Goal: Task Accomplishment & Management: Manage account settings

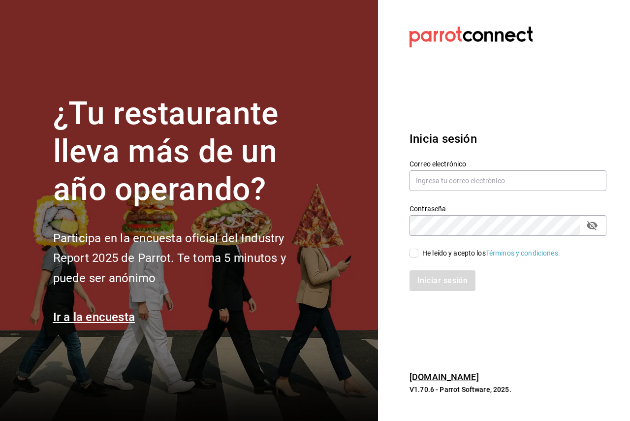
click at [426, 252] on div "He leído y acepto los Términos y condiciones." at bounding box center [491, 253] width 138 height 10
click at [418, 252] on input "He leído y acepto los Términos y condiciones." at bounding box center [414, 253] width 9 height 9
checkbox input "true"
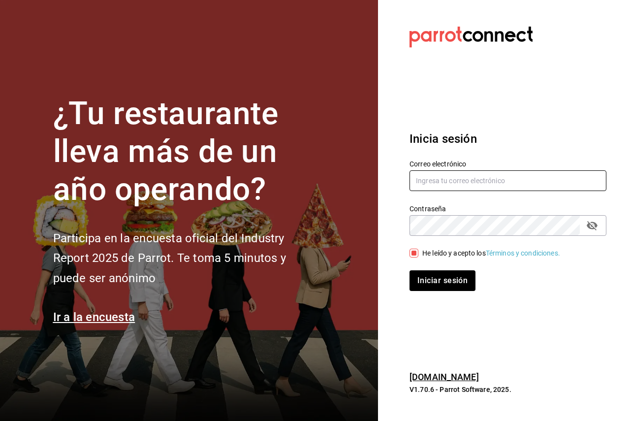
click at [437, 187] on input "text" at bounding box center [508, 180] width 197 height 21
paste input "sanjuan@mty.com"
type input "sanjuan@mty.com"
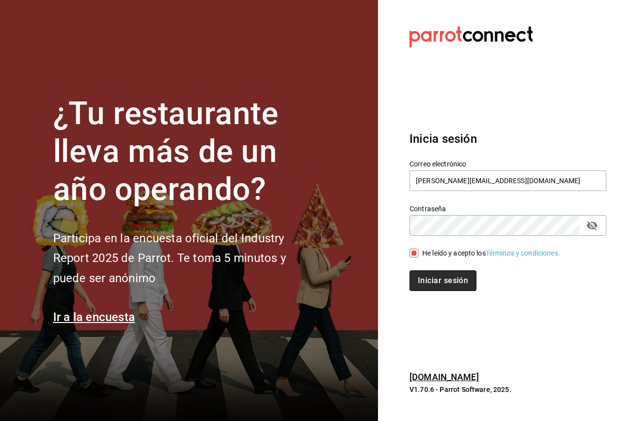
click at [450, 289] on button "Iniciar sesión" at bounding box center [443, 280] width 67 height 21
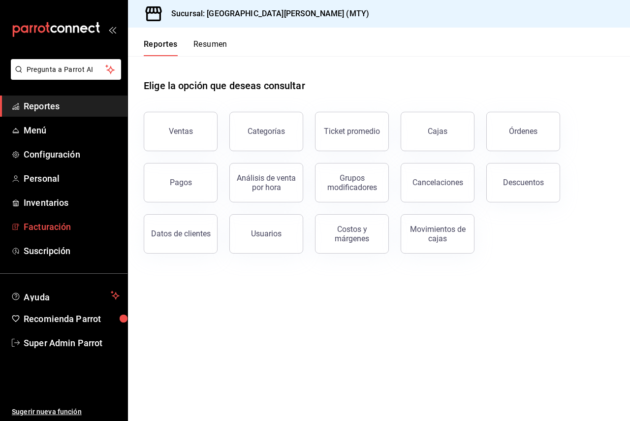
click at [64, 227] on span "Facturación" at bounding box center [72, 226] width 96 height 13
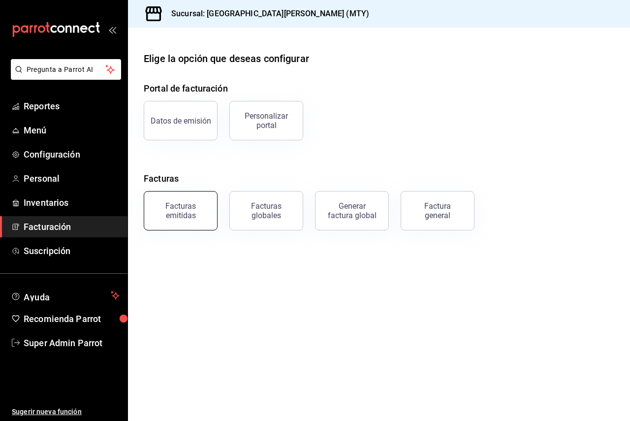
click at [188, 219] on div "Facturas emitidas" at bounding box center [180, 210] width 61 height 19
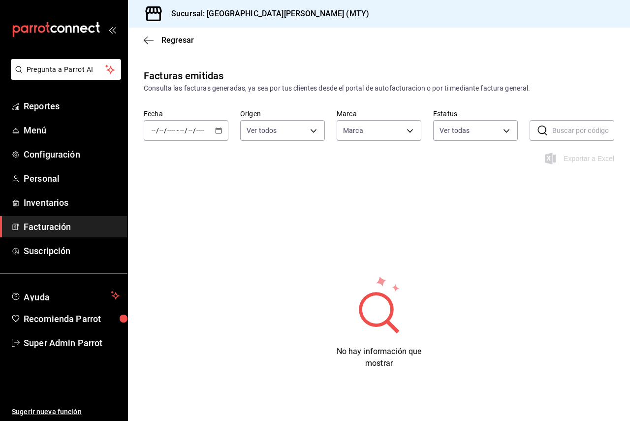
type input "993182a7-2c84-4ec8-9ef4-4438dae30c02"
click at [552, 131] on input "text" at bounding box center [583, 131] width 62 height 20
click at [209, 127] on div "/ / - / /" at bounding box center [186, 130] width 85 height 21
click at [198, 226] on span "Mes actual" at bounding box center [186, 227] width 68 height 10
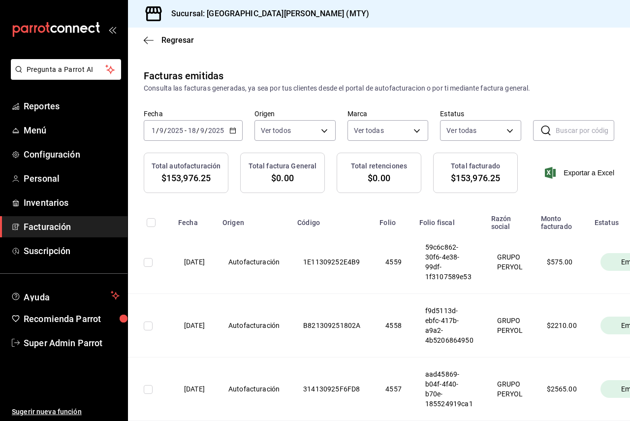
click at [603, 130] on input "text" at bounding box center [585, 131] width 59 height 20
paste input "7AD030925D8C1E"
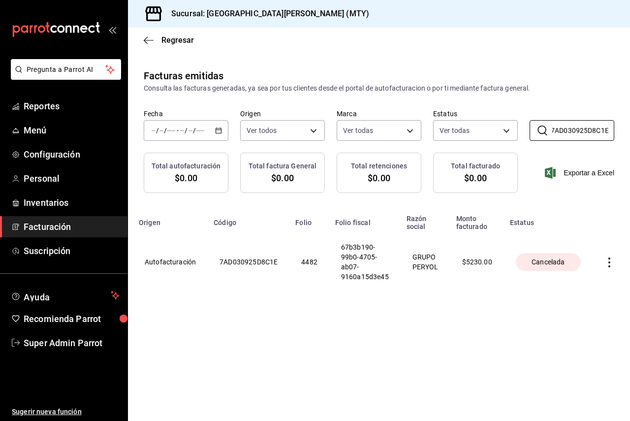
scroll to position [0, 91]
type input "7AD030925D8C1E"
click at [606, 262] on icon "button" at bounding box center [610, 262] width 10 height 10
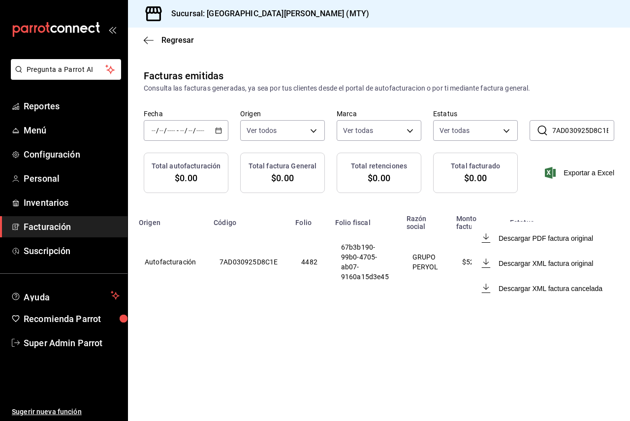
click at [561, 186] on div at bounding box center [315, 210] width 630 height 421
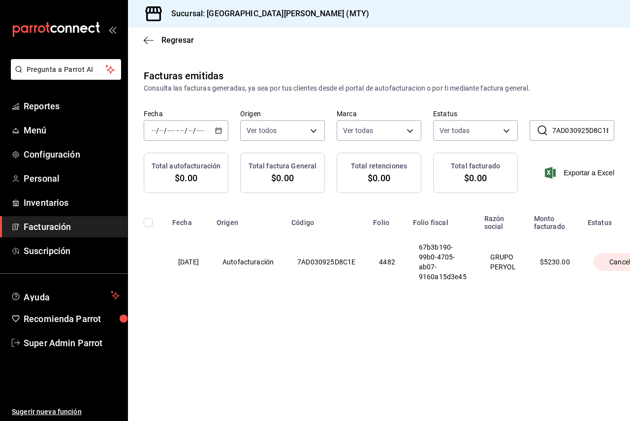
click at [245, 258] on th "Autofacturación" at bounding box center [248, 261] width 75 height 63
click at [186, 262] on th "[DATE]" at bounding box center [188, 261] width 44 height 63
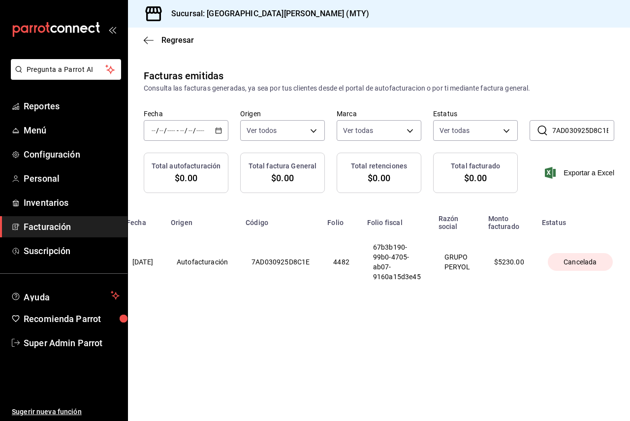
scroll to position [0, 91]
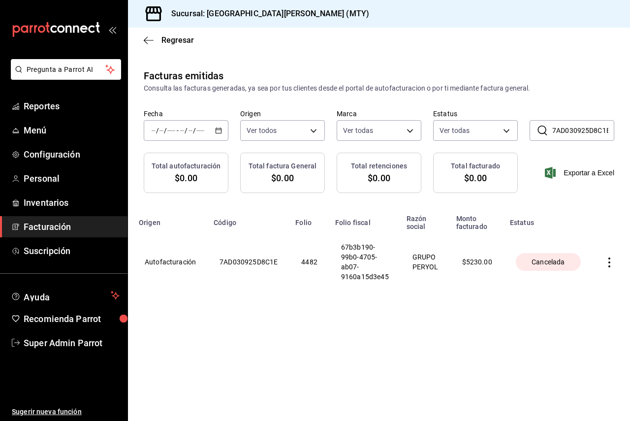
click at [436, 260] on th "GRUPO PERYOL" at bounding box center [426, 261] width 50 height 63
click at [491, 268] on th "$ 5230.00" at bounding box center [477, 261] width 54 height 63
click at [543, 260] on span "Cancelada" at bounding box center [548, 262] width 41 height 10
click at [154, 37] on span "Regresar" at bounding box center [169, 39] width 50 height 9
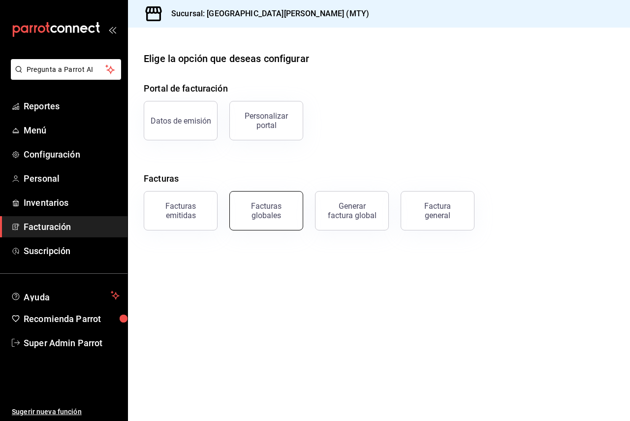
click at [276, 203] on div "Facturas globales" at bounding box center [266, 210] width 61 height 19
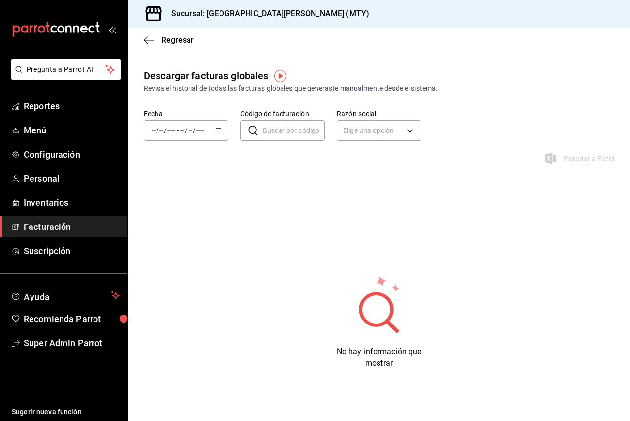
click at [201, 128] on input "number" at bounding box center [200, 131] width 9 height 8
click at [189, 228] on span "Mes actual" at bounding box center [186, 227] width 68 height 10
click at [349, 130] on body "Pregunta a Parrot AI Reportes Menú Configuración Personal Inventarios Facturaci…" at bounding box center [315, 210] width 630 height 421
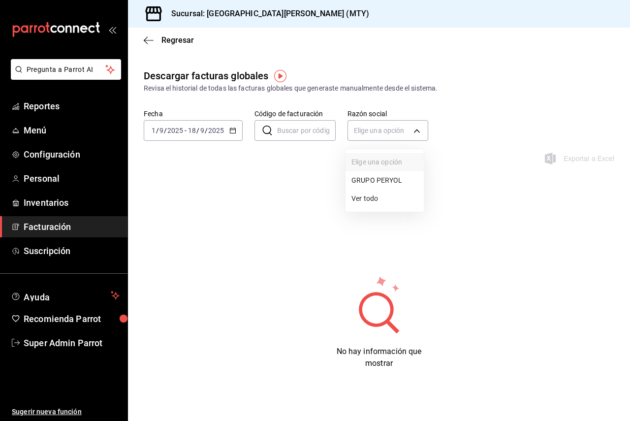
click at [383, 196] on li "Ver todo" at bounding box center [385, 199] width 78 height 18
type input "ALL"
click at [152, 33] on div "Regresar" at bounding box center [379, 40] width 502 height 25
click at [150, 43] on icon "button" at bounding box center [149, 40] width 10 height 9
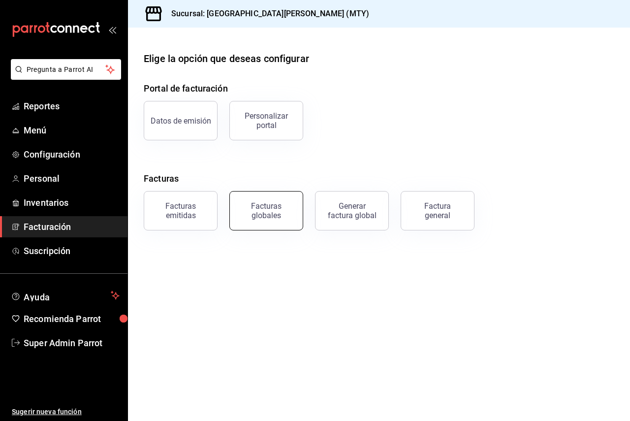
click at [289, 213] on div "Facturas globales" at bounding box center [266, 210] width 61 height 19
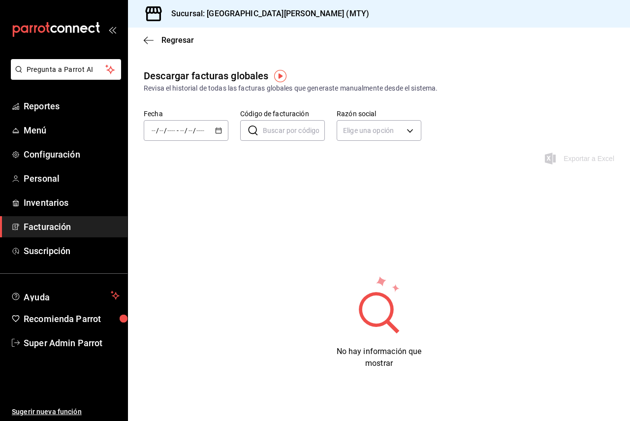
click at [211, 132] on div "/ / - / /" at bounding box center [186, 130] width 85 height 21
click at [195, 229] on span "Mes actual" at bounding box center [186, 227] width 68 height 10
click at [284, 138] on input "Código de facturación" at bounding box center [306, 131] width 59 height 20
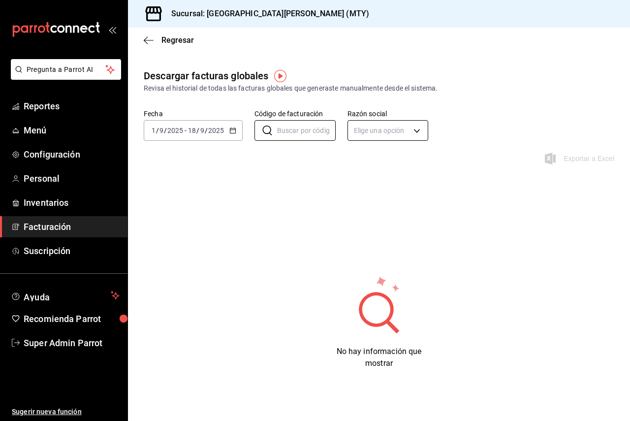
click at [393, 129] on body "Pregunta a Parrot AI Reportes Menú Configuración Personal Inventarios Facturaci…" at bounding box center [315, 210] width 630 height 421
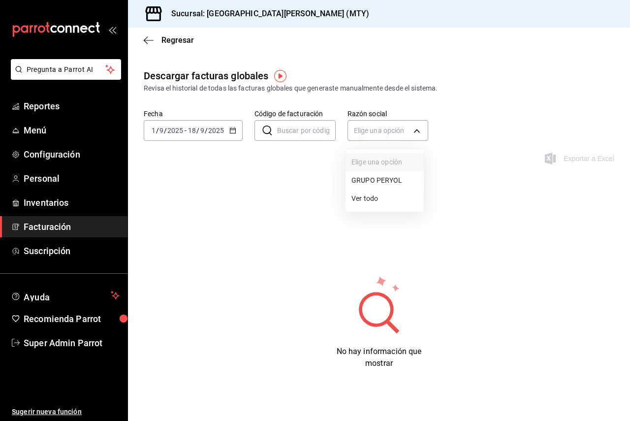
click at [371, 189] on li "GRUPO PERYOL" at bounding box center [385, 180] width 78 height 18
type input "e0d3d3fd-f764-4786-9dd2-1ef0a27aaef4"
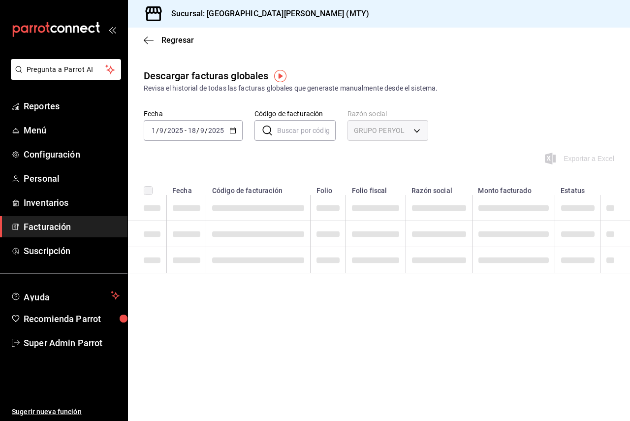
click at [382, 125] on div "GRUPO PERYOL" at bounding box center [388, 130] width 81 height 21
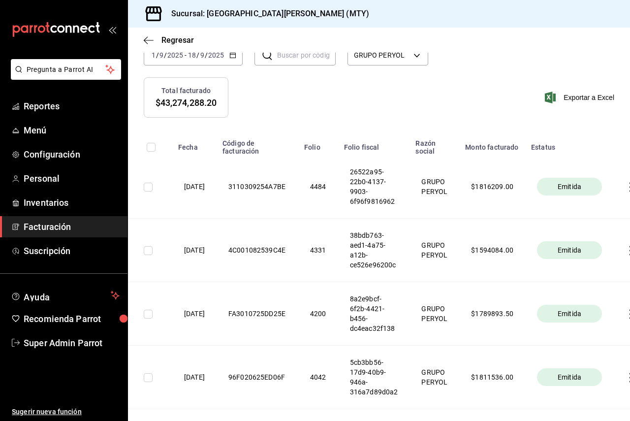
scroll to position [98, 0]
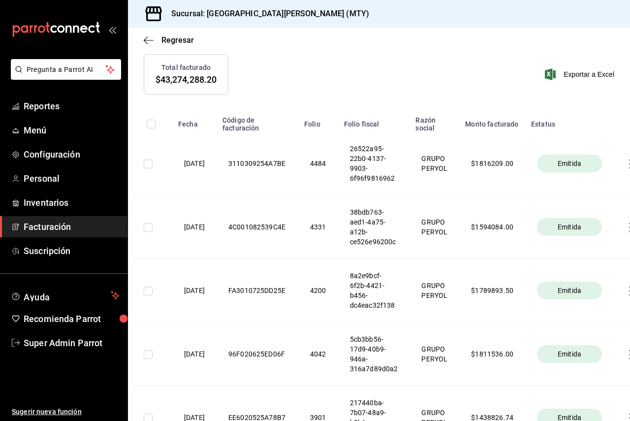
click at [208, 159] on th "[DATE]" at bounding box center [194, 164] width 44 height 64
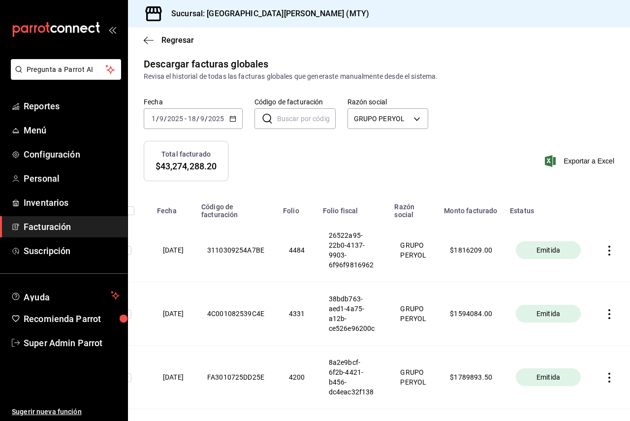
scroll to position [0, 0]
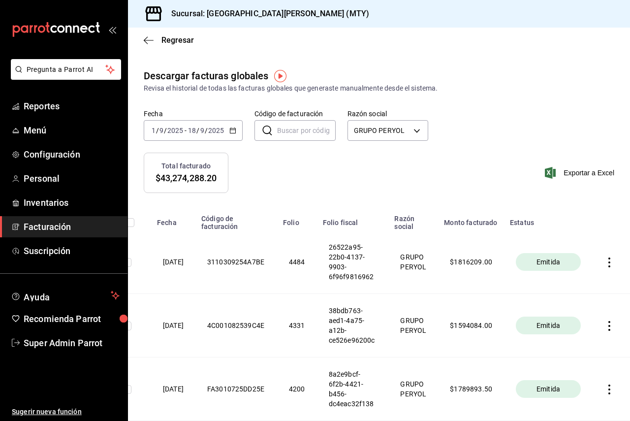
click at [217, 133] on input "2025" at bounding box center [216, 131] width 17 height 8
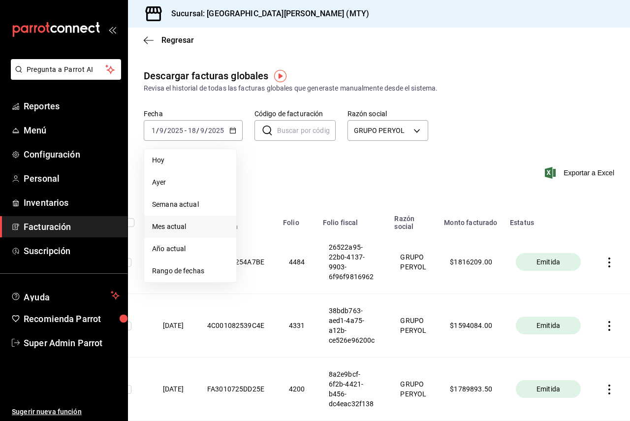
click at [341, 169] on div "Total facturado $43,274,288.20 Exportar a Excel" at bounding box center [379, 179] width 502 height 52
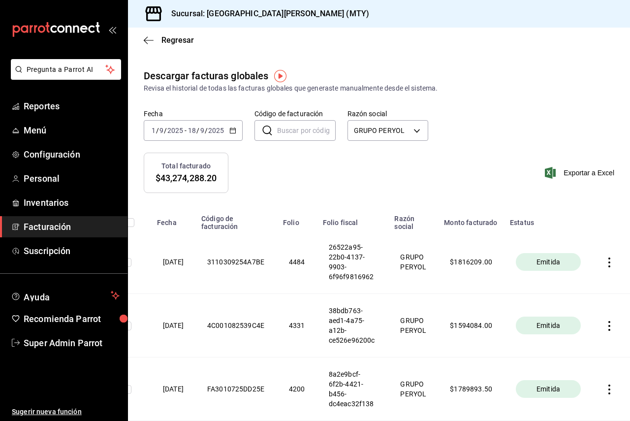
click at [605, 263] on icon "button" at bounding box center [610, 262] width 10 height 10
click at [581, 246] on li "Descargar PDF" at bounding box center [563, 238] width 87 height 25
click at [217, 123] on div "[DATE] [DATE] - [DATE] [DATE]" at bounding box center [193, 130] width 99 height 21
click at [301, 129] on input "Código de facturación" at bounding box center [306, 131] width 59 height 20
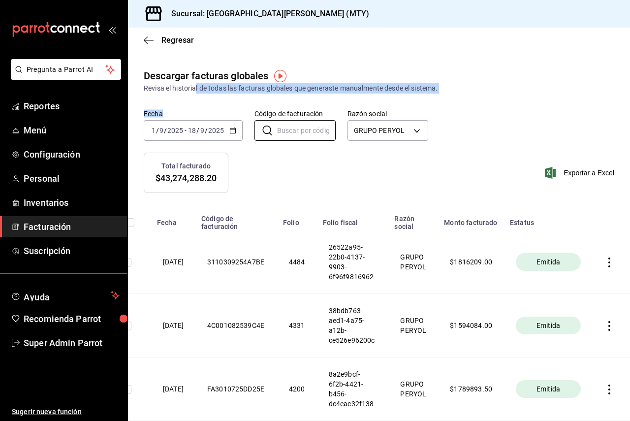
drag, startPoint x: 289, startPoint y: 131, endPoint x: 181, endPoint y: 68, distance: 125.6
click at [194, 88] on div "Descargar facturas globales Revisa el historial de todas las facturas globales …" at bounding box center [379, 110] width 502 height 84
click at [161, 38] on span "Regresar" at bounding box center [177, 39] width 32 height 9
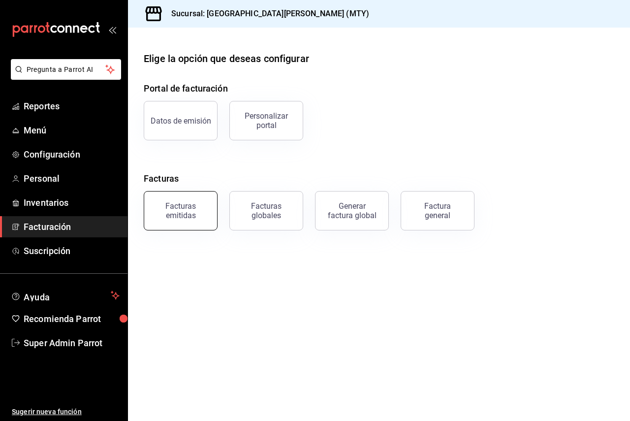
click at [207, 219] on div "Facturas emitidas" at bounding box center [180, 210] width 61 height 19
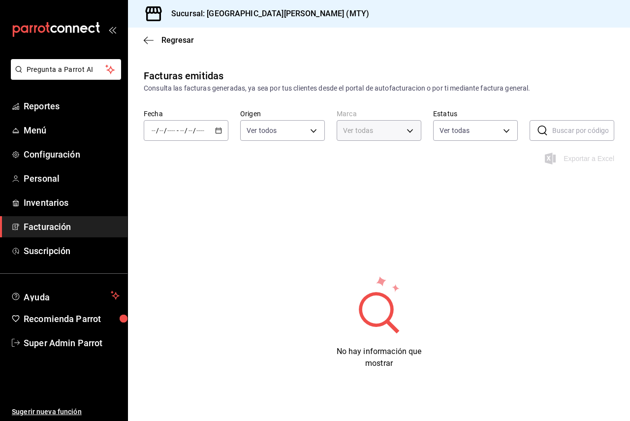
type input "993182a7-2c84-4ec8-9ef4-4438dae30c02"
click at [219, 129] on icon "button" at bounding box center [218, 130] width 7 height 7
click at [202, 223] on span "Mes actual" at bounding box center [186, 227] width 68 height 10
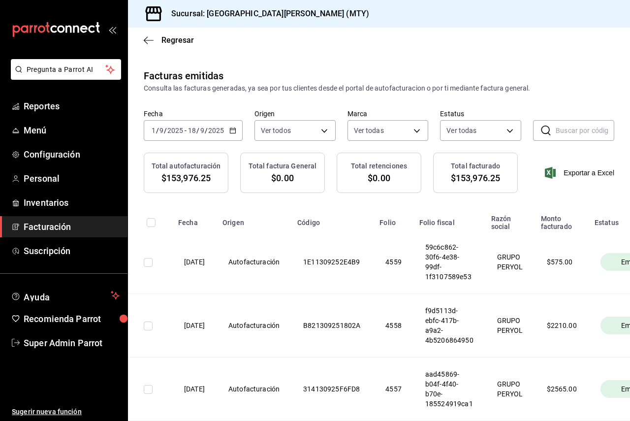
click at [569, 131] on input "text" at bounding box center [585, 131] width 59 height 20
drag, startPoint x: 569, startPoint y: 131, endPoint x: 587, endPoint y: 88, distance: 47.2
click at [589, 85] on div "Consulta las facturas generadas, ya sea por tus clientes desde el portal de aut…" at bounding box center [379, 88] width 471 height 10
click at [565, 131] on input "text" at bounding box center [585, 131] width 59 height 20
click at [559, 124] on input "text" at bounding box center [585, 131] width 59 height 20
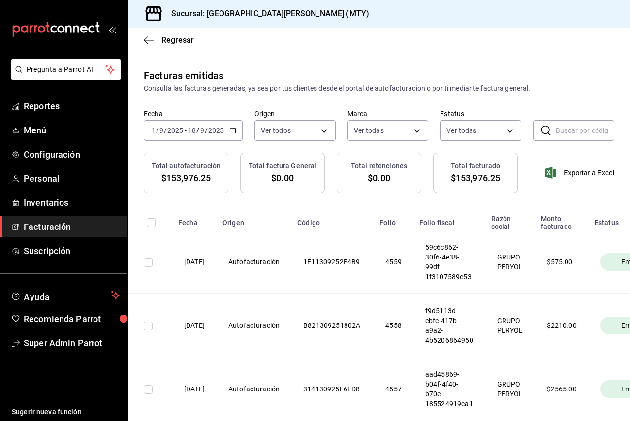
paste input "020925-P-0022"
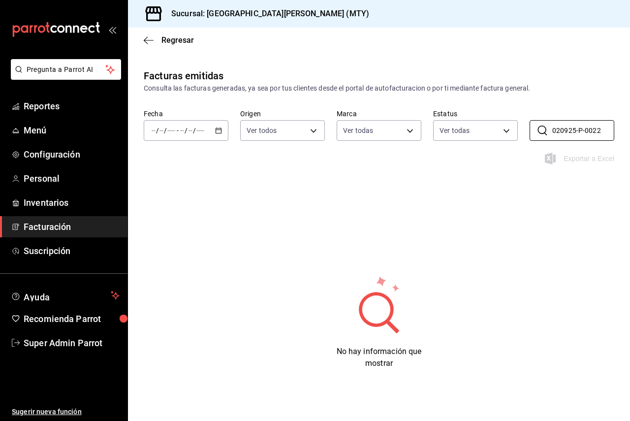
type input "020925-P-0022"
click at [186, 128] on span "/" at bounding box center [186, 131] width 3 height 8
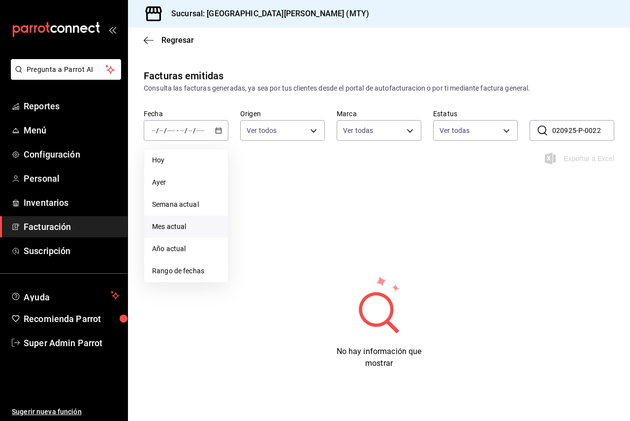
click at [185, 227] on span "Mes actual" at bounding box center [186, 227] width 68 height 10
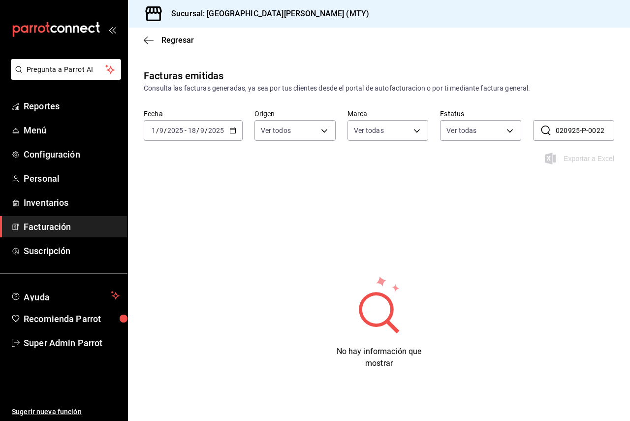
click at [563, 132] on input "020925-P-0022" at bounding box center [585, 131] width 59 height 20
click at [474, 132] on body "Pregunta a Parrot AI Reportes Menú Configuración Personal Inventarios Facturaci…" at bounding box center [315, 210] width 630 height 421
click at [395, 132] on div at bounding box center [315, 210] width 630 height 421
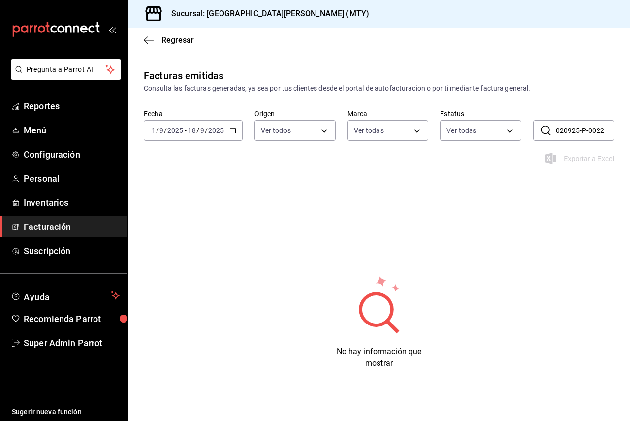
click at [395, 132] on div "Ver todas Emitida Canc.Pendiente Cancelada Pre-cancelada" at bounding box center [315, 210] width 630 height 421
click at [395, 132] on body "Pregunta a Parrot AI Reportes Menú Configuración Personal Inventarios Facturaci…" at bounding box center [315, 210] width 630 height 421
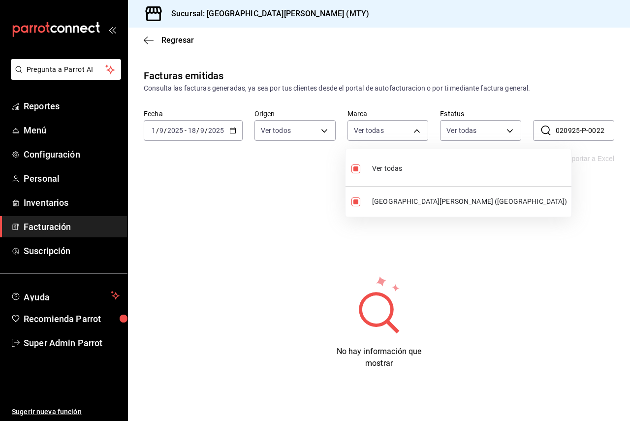
click at [271, 117] on div at bounding box center [315, 210] width 630 height 421
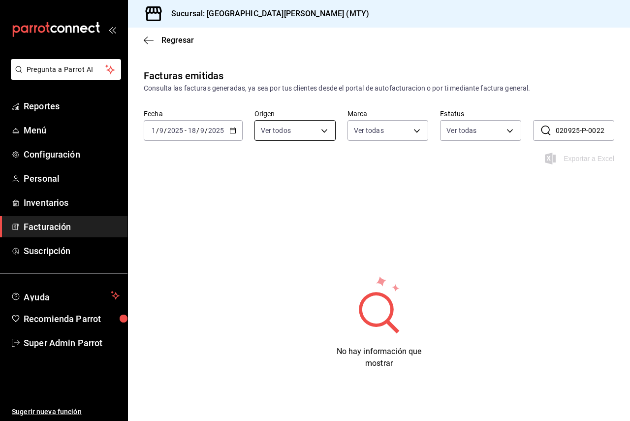
click at [279, 125] on body "Pregunta a Parrot AI Reportes Menú Configuración Personal Inventarios Facturaci…" at bounding box center [315, 210] width 630 height 421
click at [279, 125] on div at bounding box center [315, 210] width 630 height 421
click at [521, 87] on div "Consulta las facturas generadas, ya sea por tus clientes desde el portal de aut…" at bounding box center [379, 88] width 471 height 10
click at [587, 132] on input "020925-P-0022" at bounding box center [585, 131] width 59 height 20
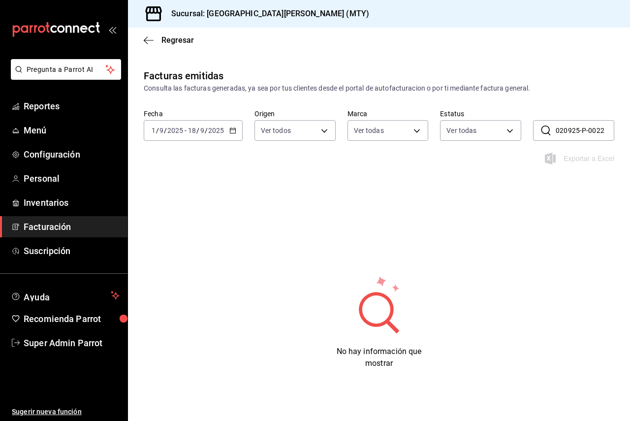
click at [587, 132] on input "020925-P-0022" at bounding box center [585, 131] width 59 height 20
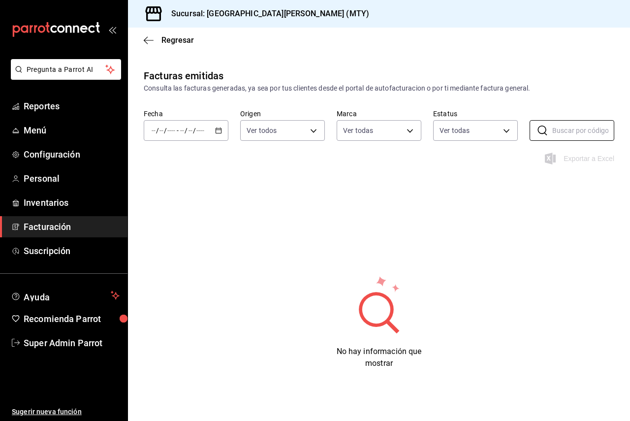
click at [180, 130] on input "number" at bounding box center [182, 131] width 5 height 8
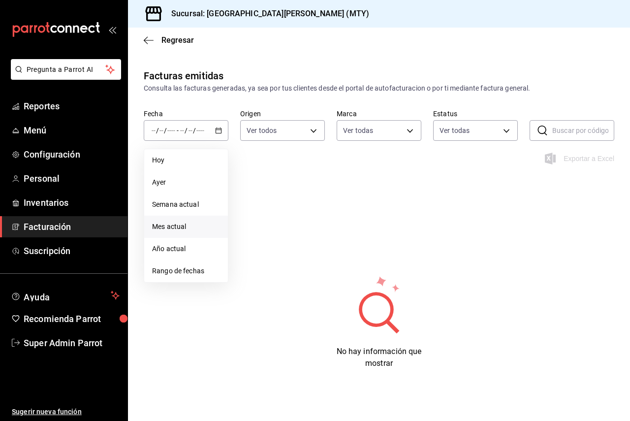
click at [198, 227] on span "Mes actual" at bounding box center [186, 227] width 68 height 10
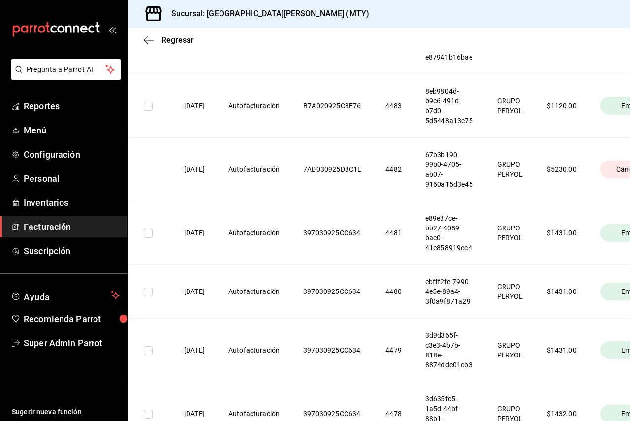
scroll to position [4868, 0]
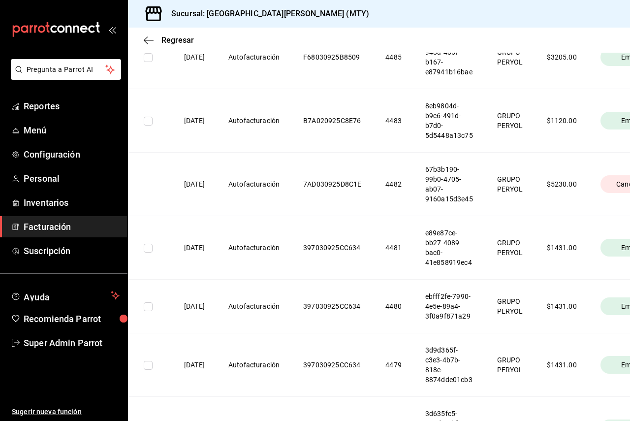
click at [137, 190] on td at bounding box center [150, 184] width 44 height 64
drag, startPoint x: 196, startPoint y: 195, endPoint x: 212, endPoint y: 197, distance: 16.3
click at [196, 195] on th "[DATE]" at bounding box center [194, 184] width 44 height 64
click at [212, 197] on th "[DATE]" at bounding box center [194, 184] width 44 height 64
drag, startPoint x: 229, startPoint y: 199, endPoint x: 252, endPoint y: 201, distance: 22.8
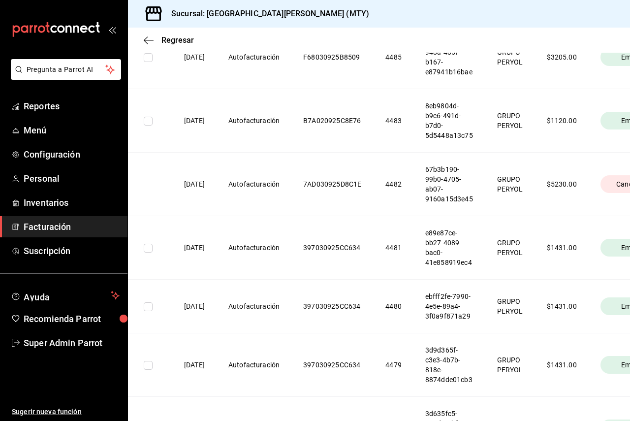
click at [217, 199] on th "[DATE]" at bounding box center [194, 184] width 44 height 64
click at [252, 201] on th "Autofacturación" at bounding box center [254, 184] width 75 height 64
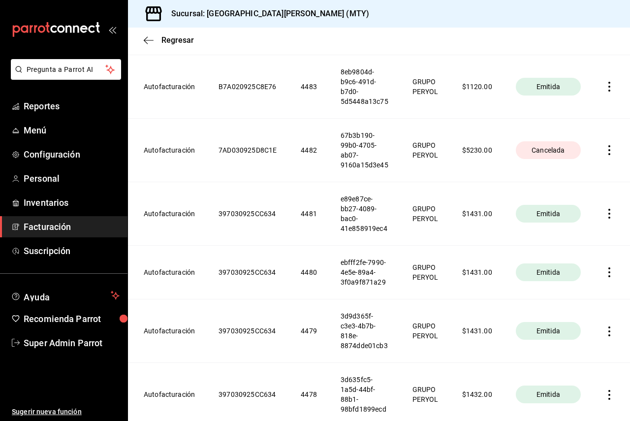
scroll to position [4875, 0]
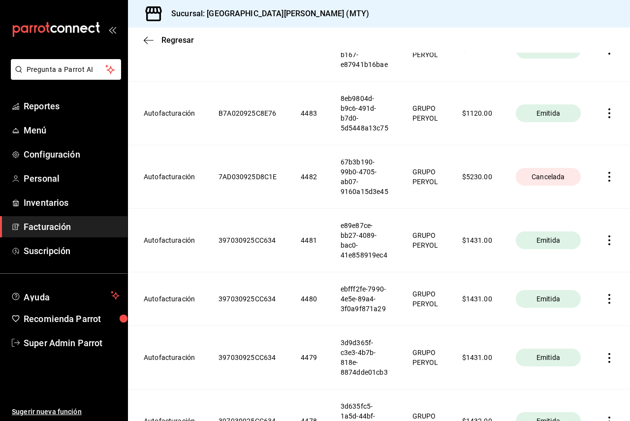
click at [605, 182] on icon "button" at bounding box center [610, 177] width 10 height 10
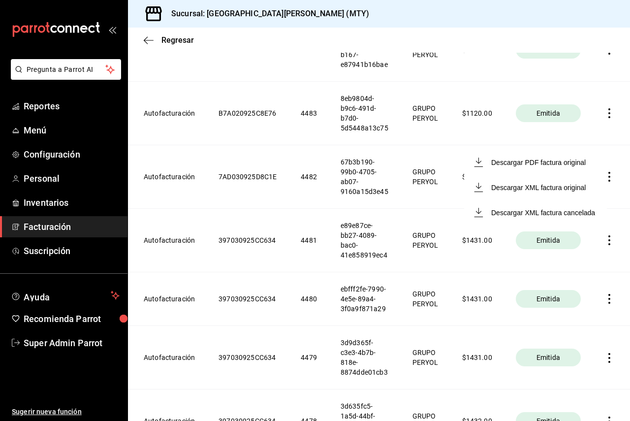
click at [601, 188] on li "Descargar XML factura original" at bounding box center [535, 187] width 143 height 25
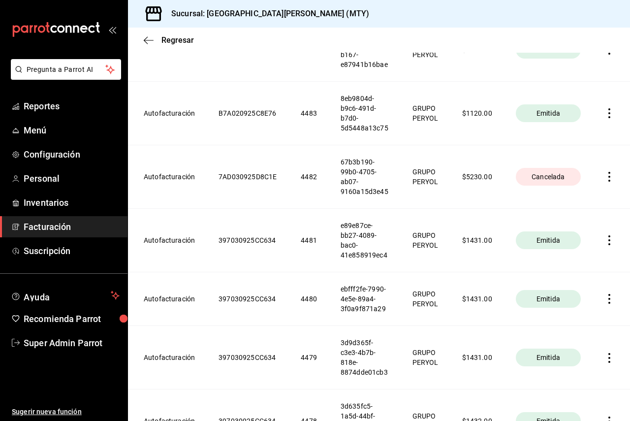
click at [609, 182] on icon "button" at bounding box center [610, 177] width 2 height 10
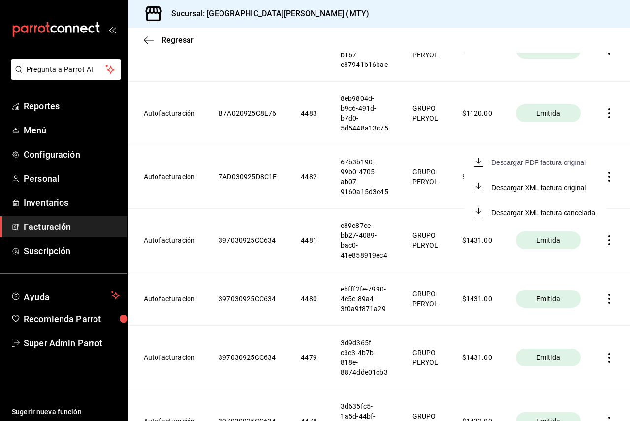
click at [527, 163] on div "Descargar PDF factura original" at bounding box center [538, 163] width 95 height 8
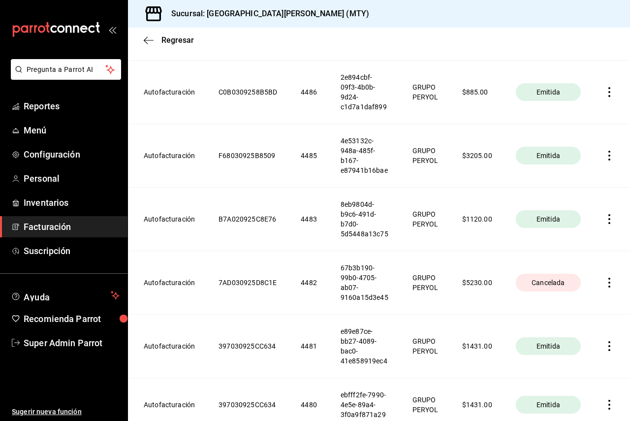
scroll to position [4777, 0]
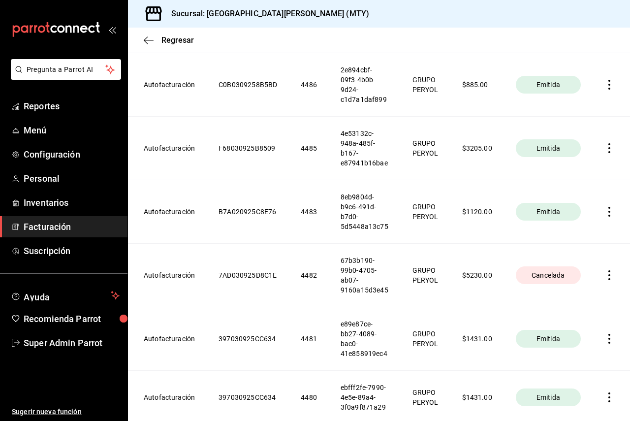
click at [605, 280] on icon "button" at bounding box center [610, 275] width 10 height 10
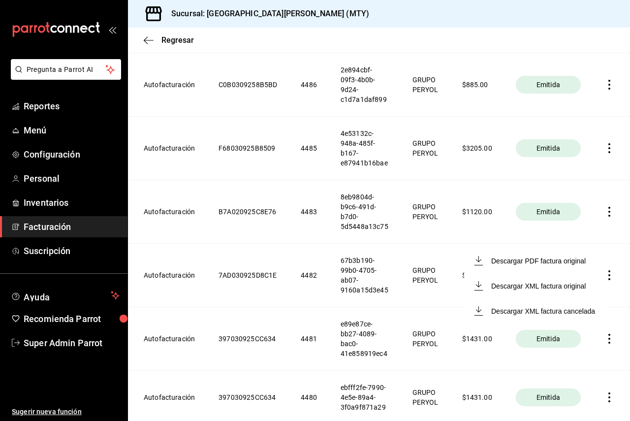
drag, startPoint x: 586, startPoint y: 162, endPoint x: 610, endPoint y: 160, distance: 24.2
click at [591, 163] on div at bounding box center [315, 210] width 630 height 421
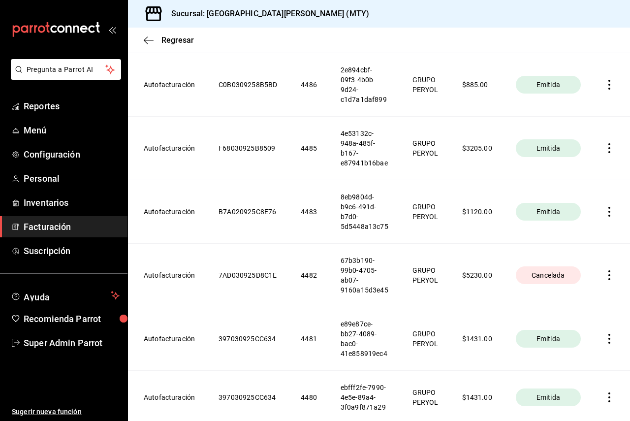
click at [610, 160] on div at bounding box center [315, 210] width 630 height 421
click at [594, 157] on th at bounding box center [611, 148] width 37 height 64
click at [605, 153] on icon "button" at bounding box center [610, 148] width 10 height 10
click at [624, 361] on div at bounding box center [315, 210] width 630 height 421
click at [605, 280] on icon "button" at bounding box center [610, 275] width 10 height 10
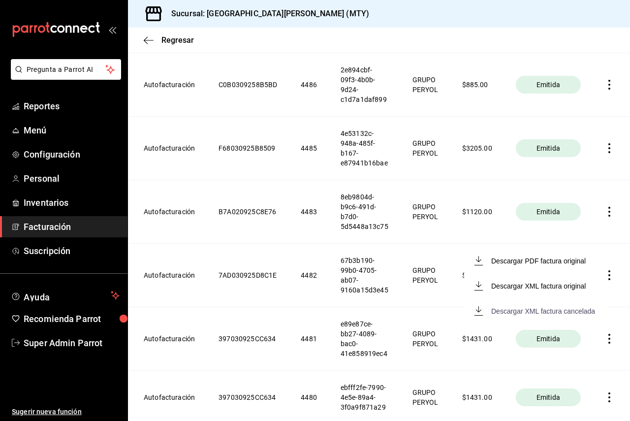
click at [587, 314] on div "Descargar XML factura cancelada" at bounding box center [543, 311] width 104 height 8
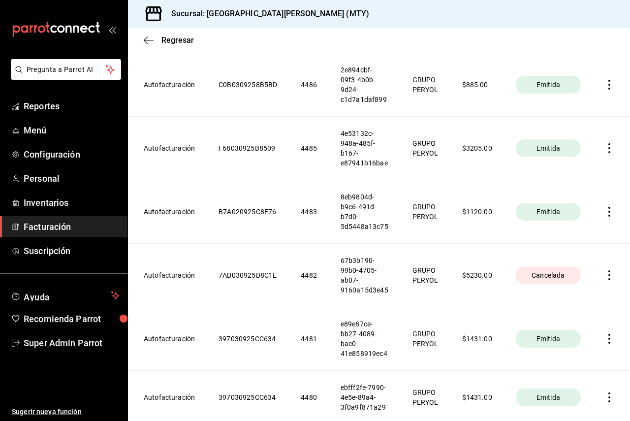
click at [605, 280] on icon "button" at bounding box center [610, 275] width 10 height 10
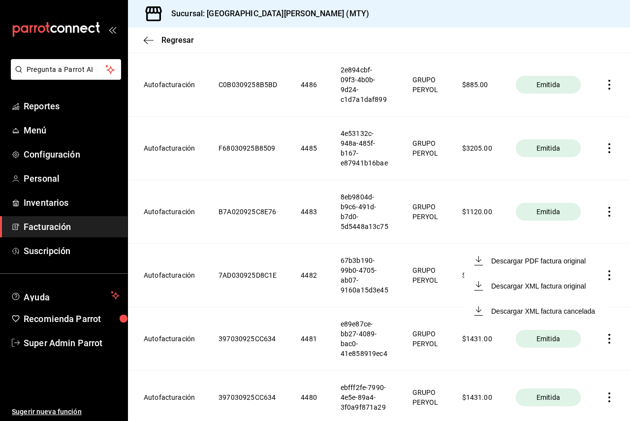
click at [602, 289] on li "Descargar XML factura original" at bounding box center [535, 285] width 143 height 25
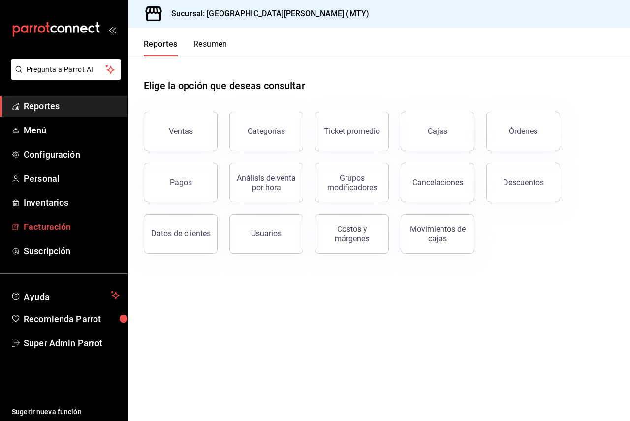
click at [57, 228] on span "Facturación" at bounding box center [72, 226] width 96 height 13
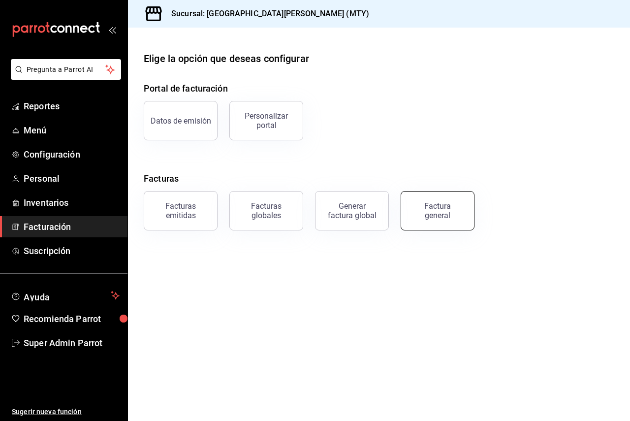
click at [450, 222] on button "Factura general" at bounding box center [438, 210] width 74 height 39
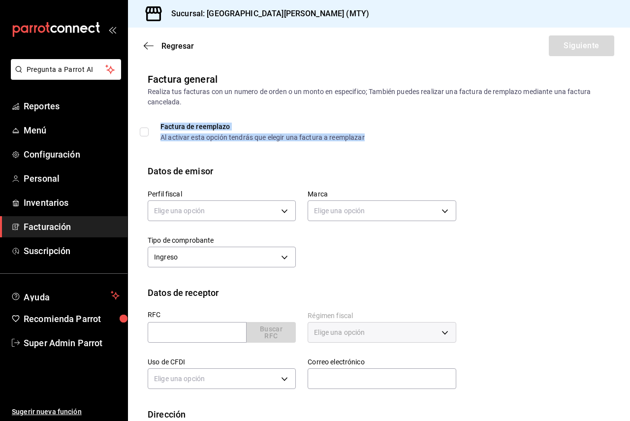
click at [170, 134] on div "Al activar esta opción tendrás que elegir una factura a reemplazar" at bounding box center [262, 137] width 204 height 7
click at [143, 133] on input "Factura de reemplazo Al activar esta opción tendrás que elegir una factura a re…" at bounding box center [144, 132] width 9 height 9
checkbox input "true"
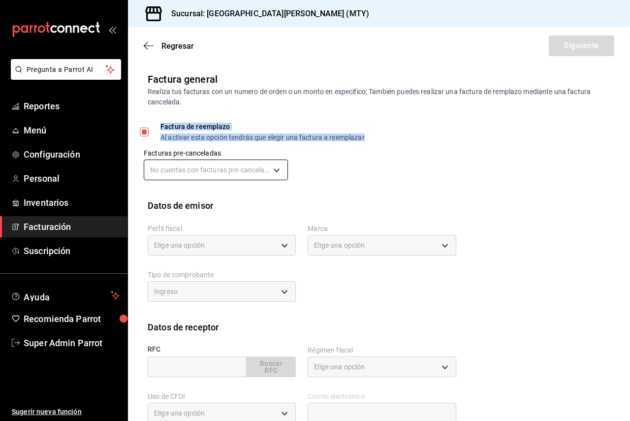
click at [196, 165] on body "Pregunta a Parrot AI Reportes Menú Configuración Personal Inventarios Facturaci…" at bounding box center [315, 210] width 630 height 421
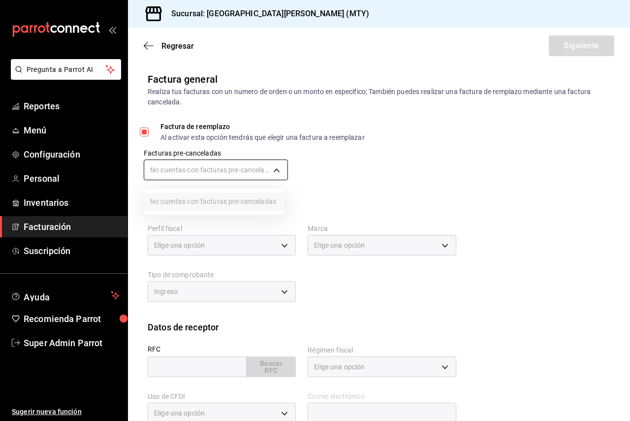
click at [196, 165] on div at bounding box center [315, 210] width 630 height 421
click at [200, 168] on body "Pregunta a Parrot AI Reportes Menú Configuración Personal Inventarios Facturaci…" at bounding box center [315, 210] width 630 height 421
click at [200, 168] on div at bounding box center [315, 210] width 630 height 421
click at [242, 166] on body "Pregunta a Parrot AI Reportes Menú Configuración Personal Inventarios Facturaci…" at bounding box center [315, 210] width 630 height 421
click at [253, 206] on ul "No cuentas con facturas pre-canceladas" at bounding box center [214, 202] width 141 height 26
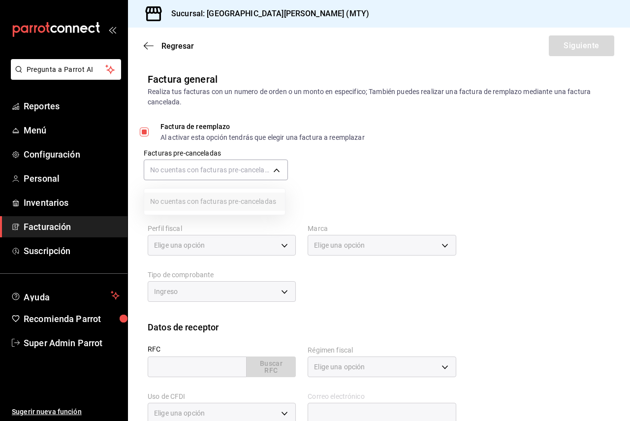
click at [147, 49] on div at bounding box center [315, 210] width 630 height 421
click at [147, 49] on icon "button" at bounding box center [146, 45] width 4 height 7
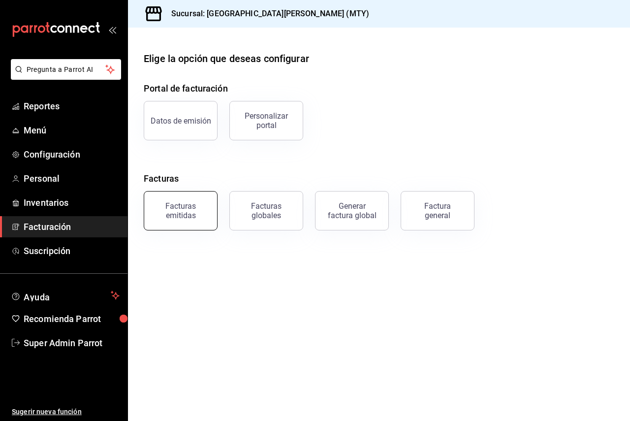
click at [201, 205] on div "Facturas emitidas" at bounding box center [180, 210] width 61 height 19
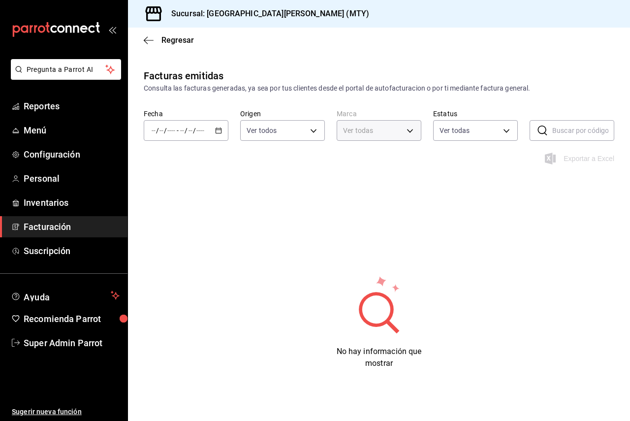
type input "993182a7-2c84-4ec8-9ef4-4438dae30c02"
click at [192, 141] on div "Fecha / / - / / Origen Ver todos ORDER_INVOICE,GENERAL_INVOICE Marca Ver todas …" at bounding box center [379, 130] width 502 height 43
click at [189, 133] on input "number" at bounding box center [190, 131] width 5 height 8
click at [198, 159] on span "Hoy" at bounding box center [186, 160] width 68 height 10
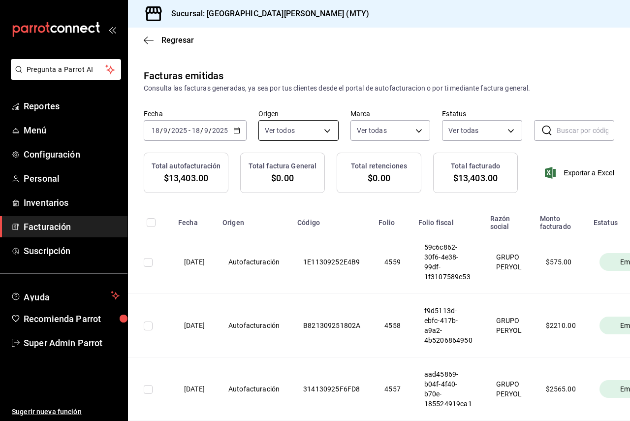
click at [301, 136] on body "Pregunta a Parrot AI Reportes Menú Configuración Personal Inventarios Facturaci…" at bounding box center [315, 210] width 630 height 421
click at [301, 136] on div at bounding box center [315, 210] width 630 height 421
click at [301, 136] on body "Pregunta a Parrot AI Reportes Menú Configuración Personal Inventarios Facturaci…" at bounding box center [315, 210] width 630 height 421
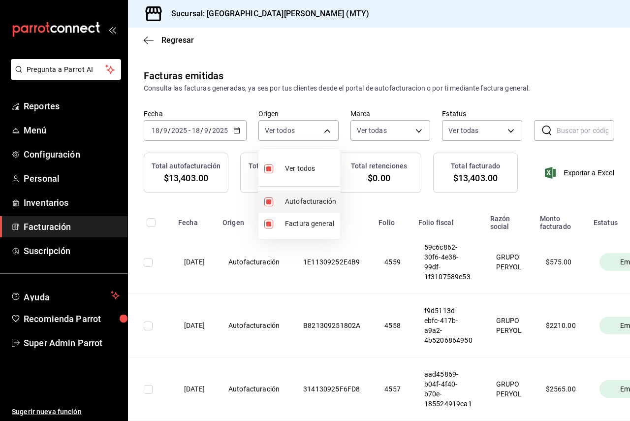
click at [285, 201] on span "Autofacturación" at bounding box center [310, 201] width 51 height 10
type input "GENERAL_INVOICE"
checkbox input "false"
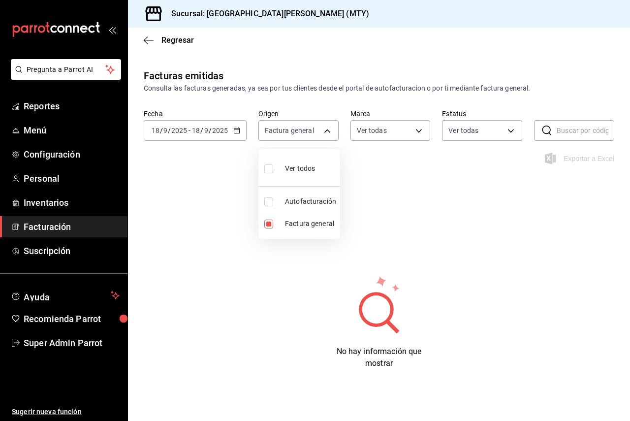
click at [365, 158] on div at bounding box center [315, 210] width 630 height 421
click at [316, 132] on body "Pregunta a Parrot AI Reportes Menú Configuración Personal Inventarios Facturaci…" at bounding box center [315, 210] width 630 height 421
click at [316, 132] on div at bounding box center [315, 210] width 630 height 421
click at [236, 123] on div "2025-09-18 18 / 9 / 2025 - 2025-09-18 18 / 9 / 2025" at bounding box center [195, 130] width 103 height 21
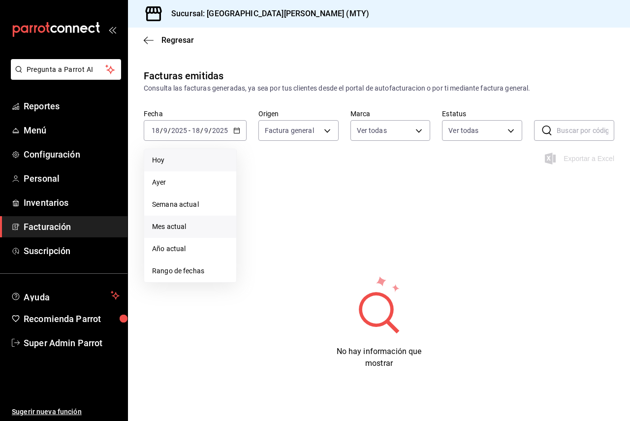
click at [200, 224] on span "Mes actual" at bounding box center [190, 227] width 76 height 10
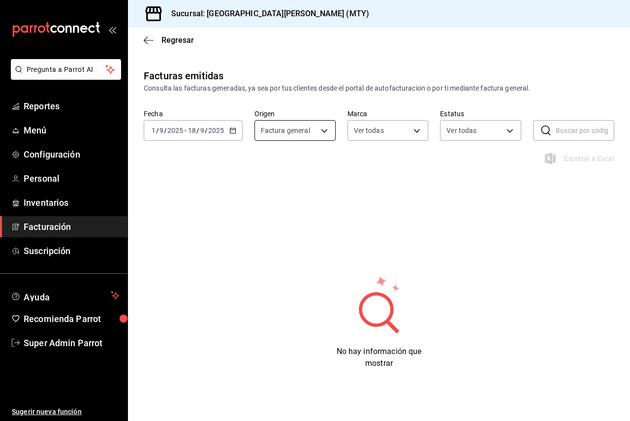
click at [284, 135] on body "Pregunta a Parrot AI Reportes Menú Configuración Personal Inventarios Facturaci…" at bounding box center [315, 210] width 630 height 421
click at [290, 202] on span "Autofacturación" at bounding box center [306, 201] width 51 height 10
type input "GENERAL_INVOICE,ORDER_INVOICE"
checkbox input "true"
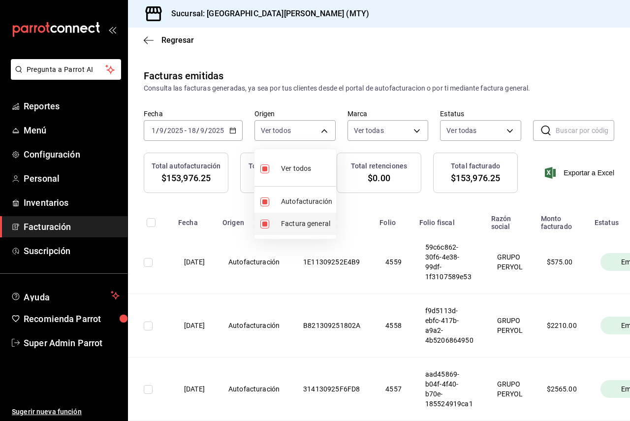
click at [292, 228] on span "Factura general" at bounding box center [306, 224] width 51 height 10
type input "ORDER_INVOICE"
checkbox input "false"
click at [425, 158] on div at bounding box center [315, 210] width 630 height 421
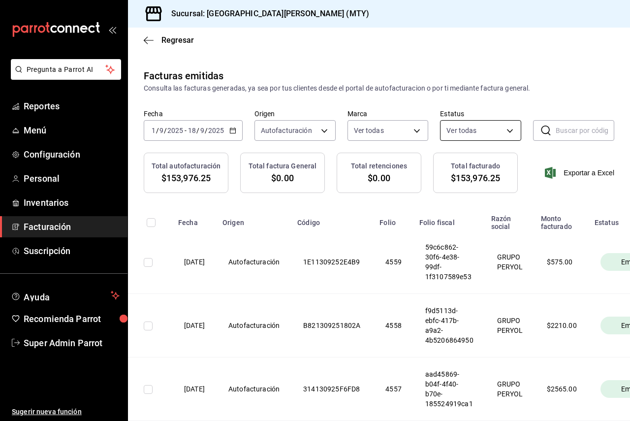
click at [467, 139] on body "Pregunta a Parrot AI Reportes Menú Configuración Personal Inventarios Facturaci…" at bounding box center [315, 210] width 630 height 421
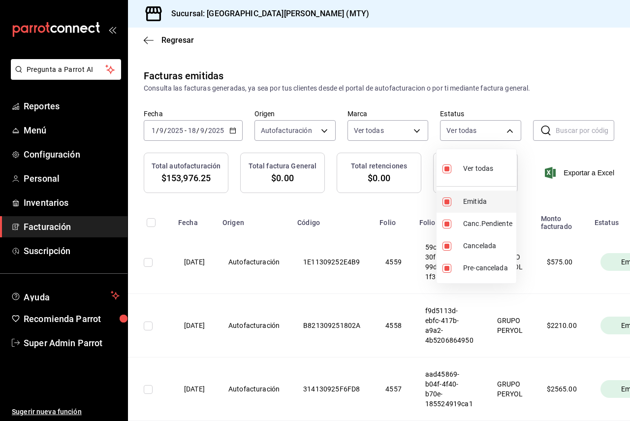
click at [495, 192] on li "Emitida" at bounding box center [477, 202] width 80 height 22
type input "PENDING_CANCELLATION,CANCELLED,PRE_CANCELLED"
checkbox input "false"
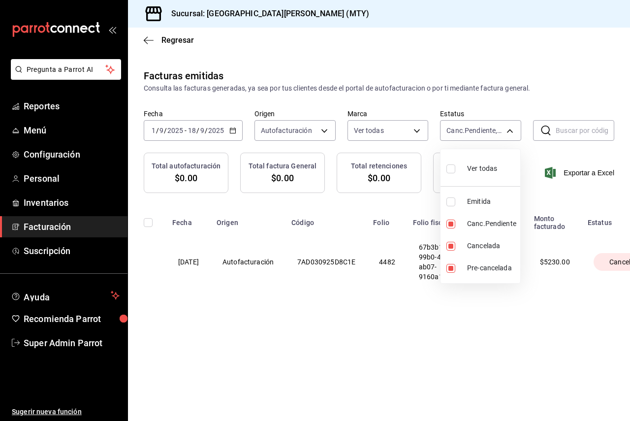
click at [516, 299] on div at bounding box center [315, 210] width 630 height 421
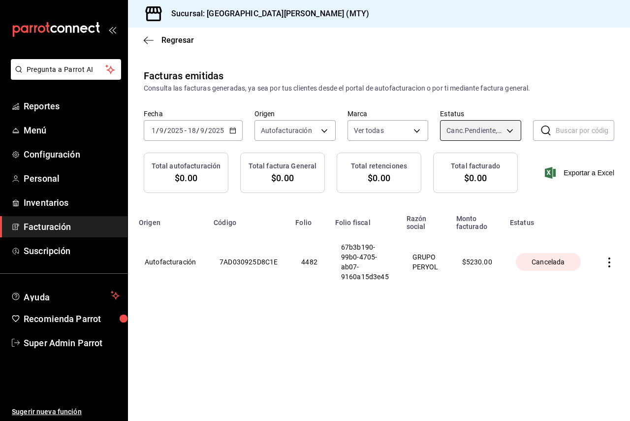
scroll to position [0, 91]
click at [610, 266] on icon "button" at bounding box center [610, 262] width 10 height 10
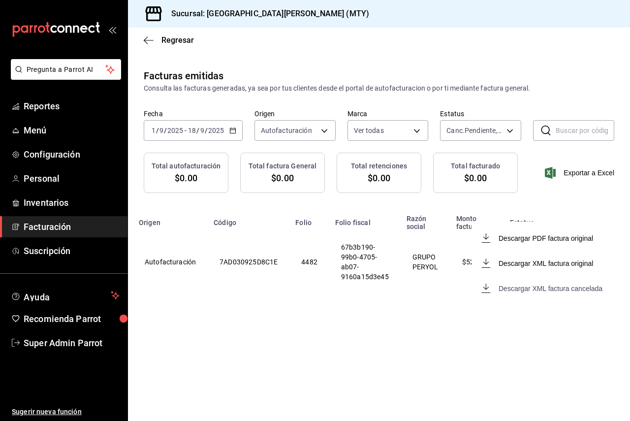
click at [589, 292] on div "Descargar XML factura cancelada" at bounding box center [551, 289] width 104 height 8
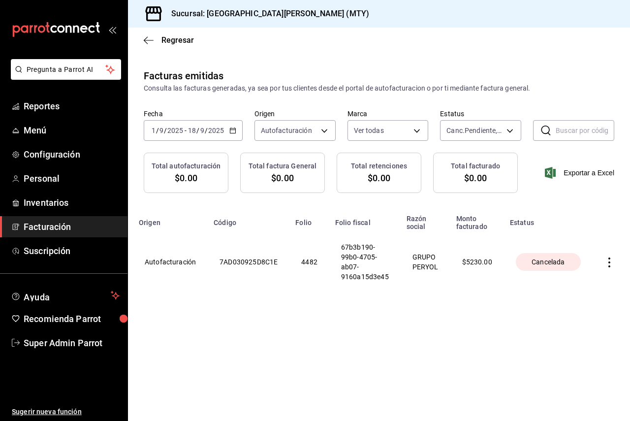
click at [611, 266] on icon "button" at bounding box center [610, 262] width 10 height 10
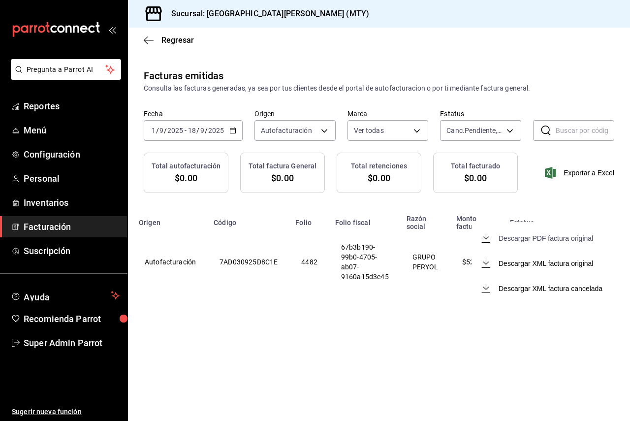
click at [588, 239] on div "Descargar PDF factura original" at bounding box center [546, 238] width 95 height 8
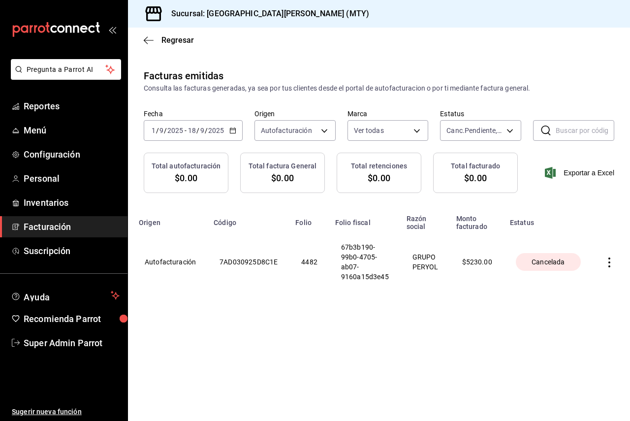
click at [611, 257] on th at bounding box center [611, 261] width 37 height 63
click at [609, 263] on icon "button" at bounding box center [610, 262] width 2 height 10
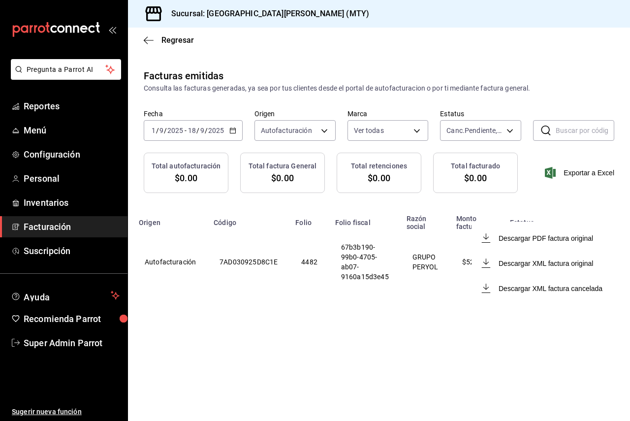
click at [572, 336] on div at bounding box center [315, 210] width 630 height 421
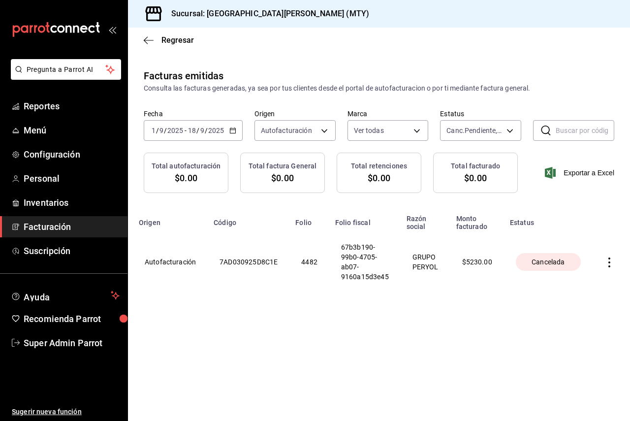
click at [612, 265] on icon "button" at bounding box center [610, 262] width 10 height 10
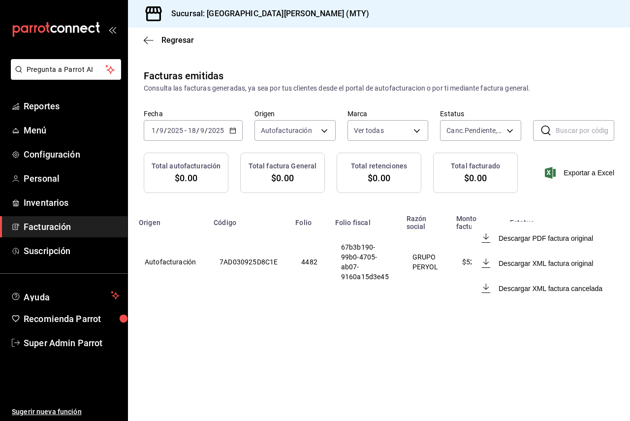
click at [486, 332] on div at bounding box center [315, 210] width 630 height 421
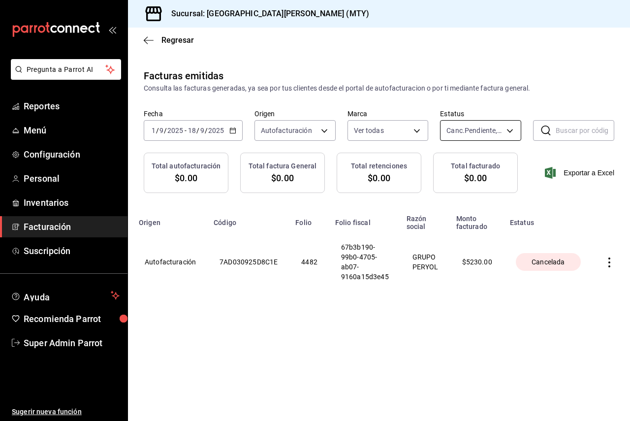
click at [475, 125] on body "Pregunta a Parrot AI Reportes Menú Configuración Personal Inventarios Facturaci…" at bounding box center [315, 210] width 630 height 421
click at [475, 125] on div at bounding box center [315, 210] width 630 height 421
click at [185, 133] on span "-" at bounding box center [186, 131] width 2 height 8
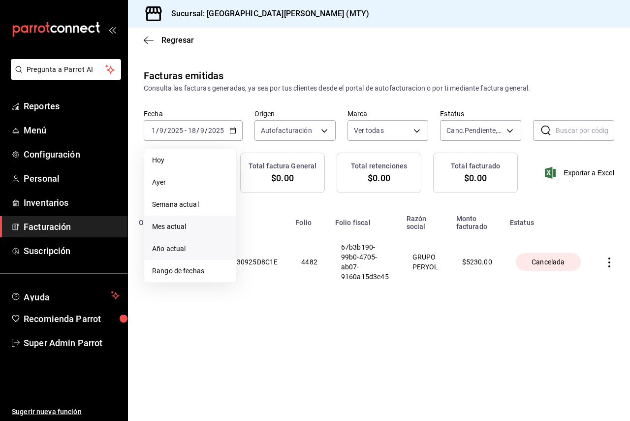
click at [179, 250] on span "Año actual" at bounding box center [190, 249] width 76 height 10
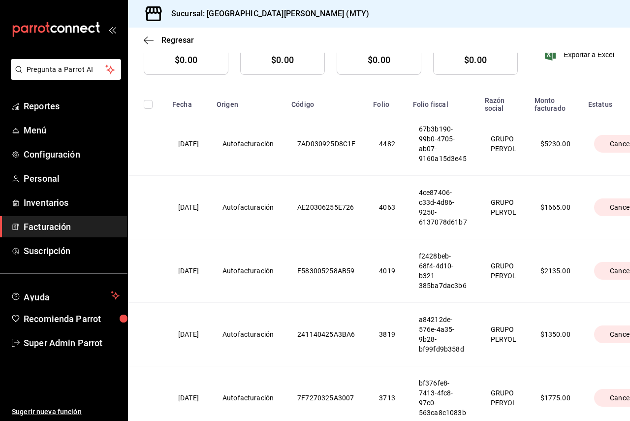
scroll to position [190, 0]
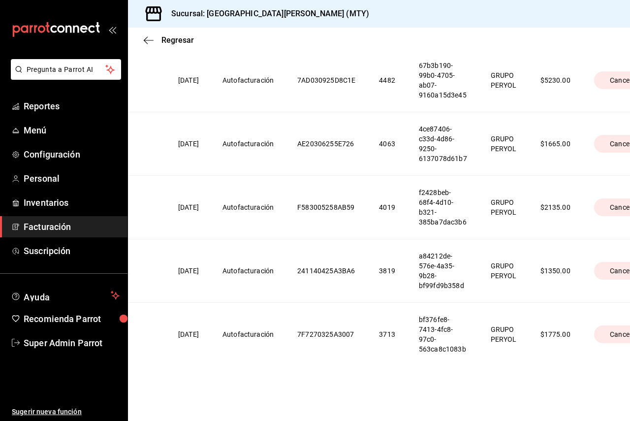
click at [479, 357] on th "bf376fe8-7413-4fc8-97c0-563ca8c1083b" at bounding box center [443, 335] width 72 height 64
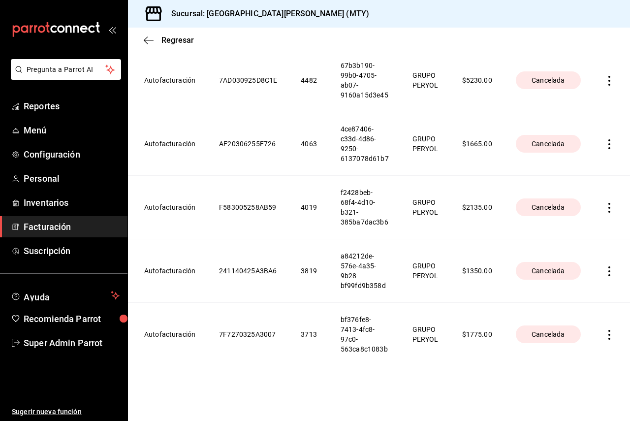
click at [605, 330] on icon "button" at bounding box center [610, 335] width 10 height 10
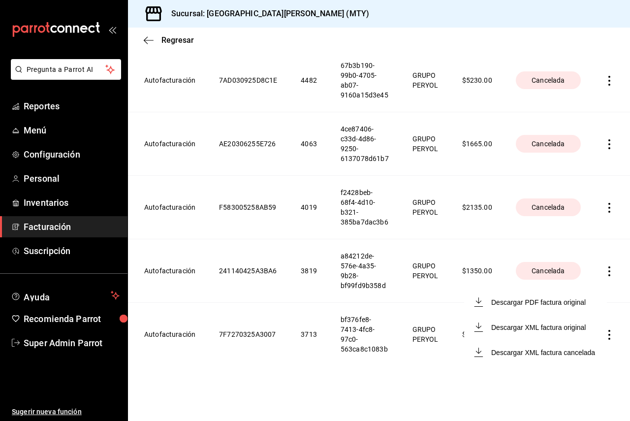
click at [607, 258] on div at bounding box center [315, 210] width 630 height 421
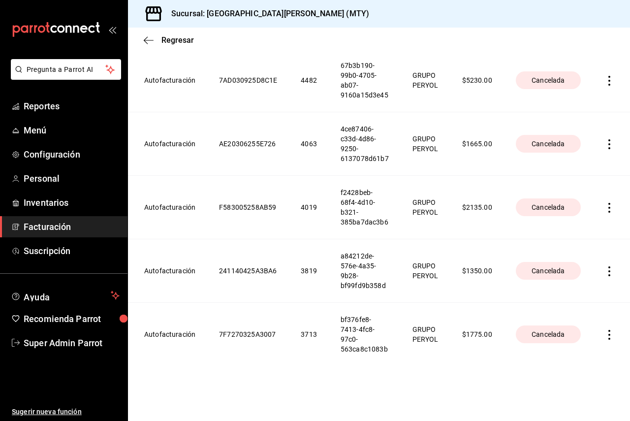
click at [605, 266] on icon "button" at bounding box center [610, 271] width 10 height 10
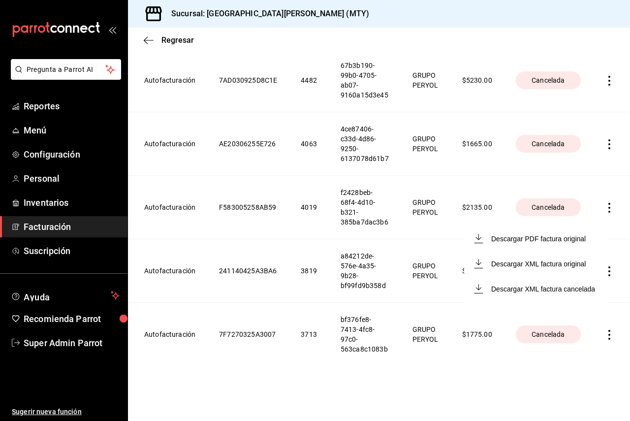
click at [600, 179] on div at bounding box center [315, 210] width 630 height 421
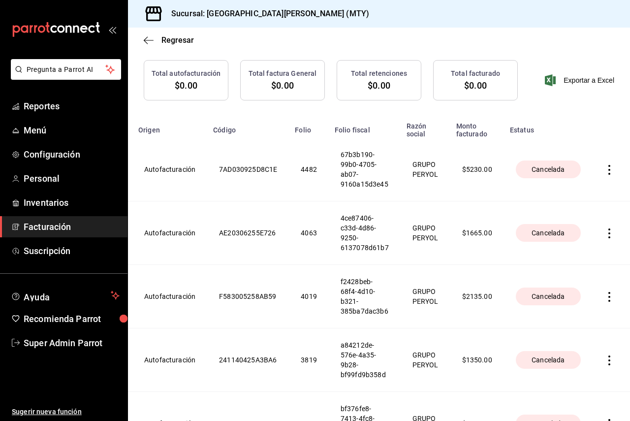
scroll to position [92, 0]
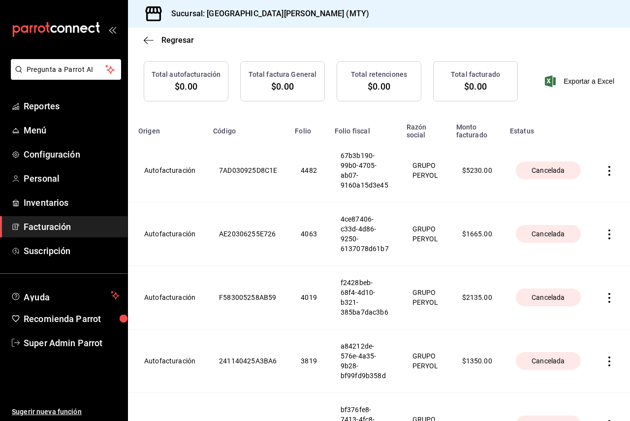
click at [595, 180] on th at bounding box center [611, 171] width 37 height 64
click at [605, 172] on icon "button" at bounding box center [610, 171] width 10 height 10
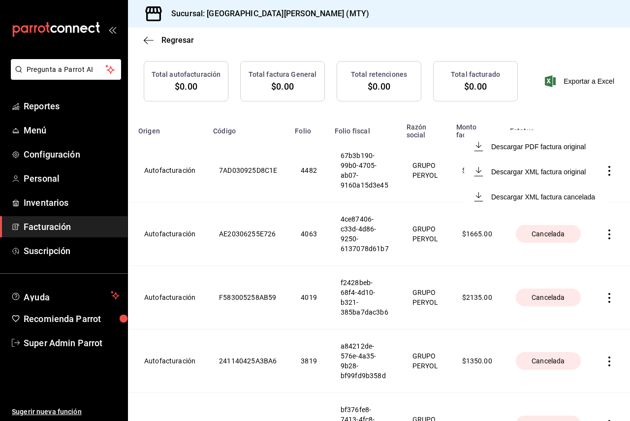
click at [433, 326] on div at bounding box center [315, 210] width 630 height 421
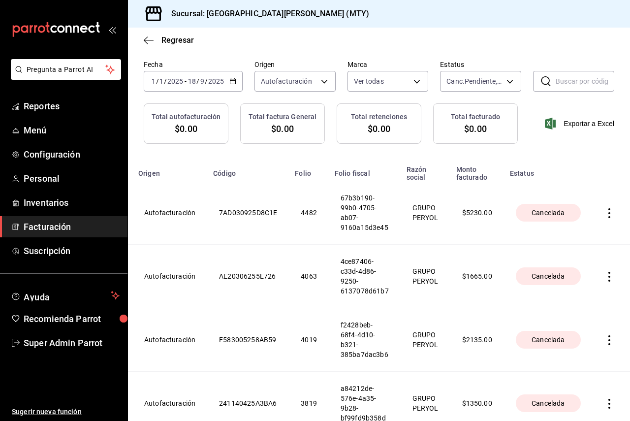
scroll to position [0, 0]
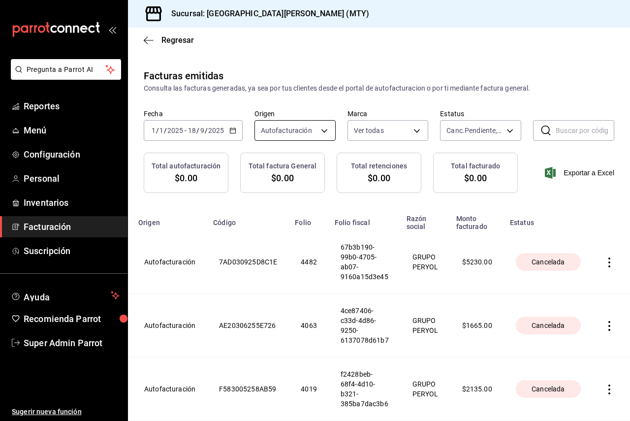
click at [313, 139] on body "Pregunta a Parrot AI Reportes Menú Configuración Personal Inventarios Facturaci…" at bounding box center [315, 210] width 630 height 421
click at [313, 139] on div at bounding box center [315, 210] width 630 height 421
click at [385, 126] on body "Pregunta a Parrot AI Reportes Menú Configuración Personal Inventarios Facturaci…" at bounding box center [315, 210] width 630 height 421
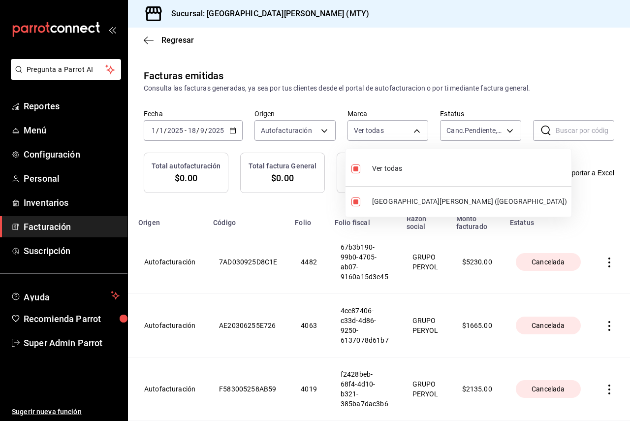
click at [394, 127] on div at bounding box center [315, 210] width 630 height 421
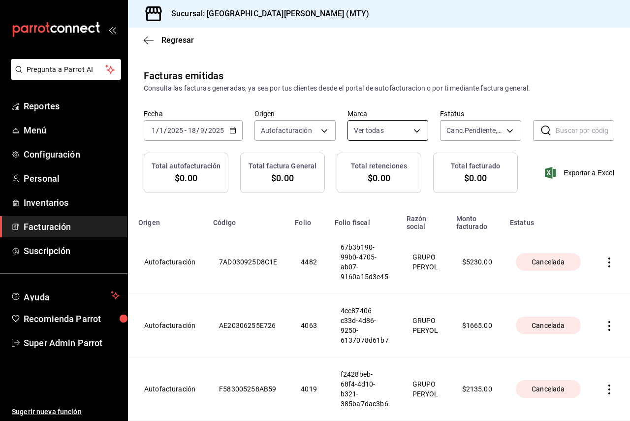
click at [406, 125] on body "Pregunta a Parrot AI Reportes Menú Configuración Personal Inventarios Facturaci…" at bounding box center [315, 210] width 630 height 421
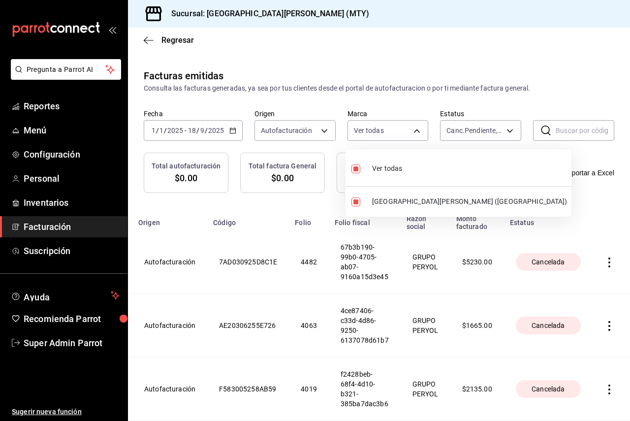
click at [34, 155] on div at bounding box center [315, 210] width 630 height 421
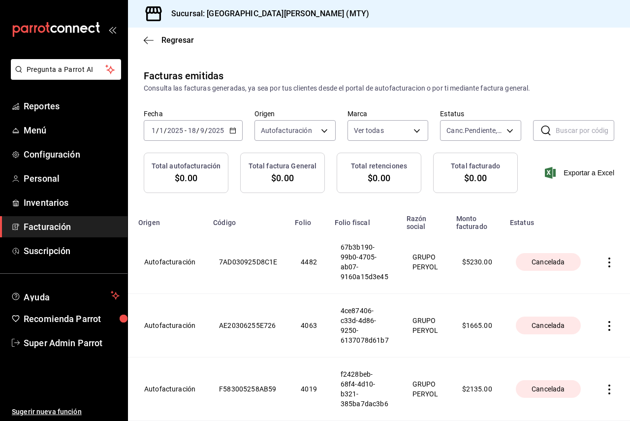
click at [64, 223] on span "Facturación" at bounding box center [72, 226] width 96 height 13
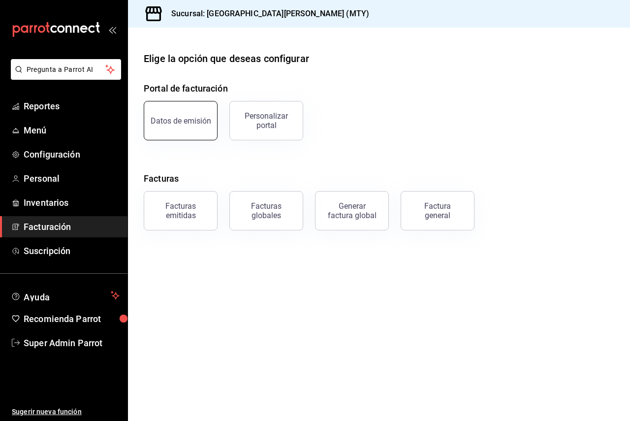
click at [184, 126] on button "Datos de emisión" at bounding box center [181, 120] width 74 height 39
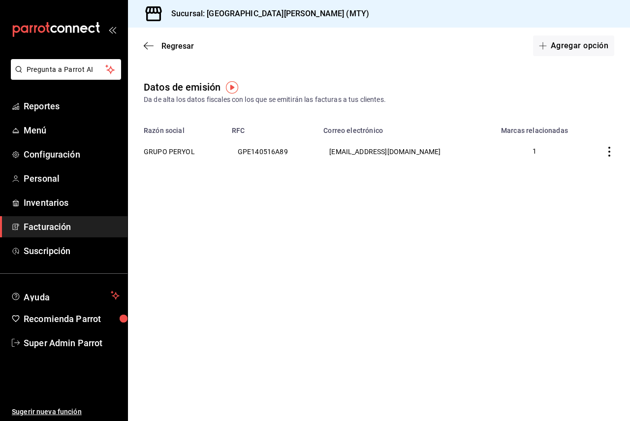
click at [193, 146] on th "GRUPO PERYOL" at bounding box center [177, 151] width 98 height 34
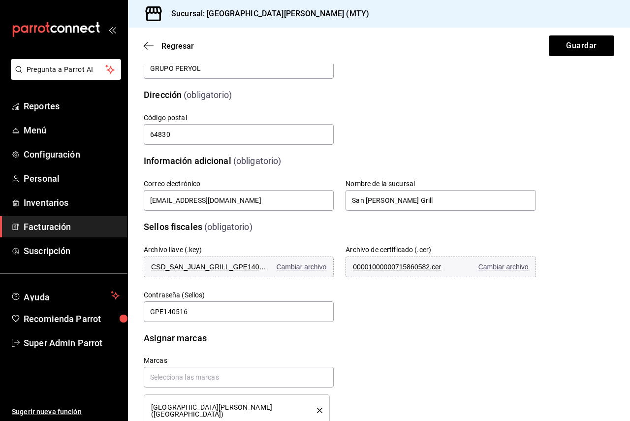
scroll to position [159, 0]
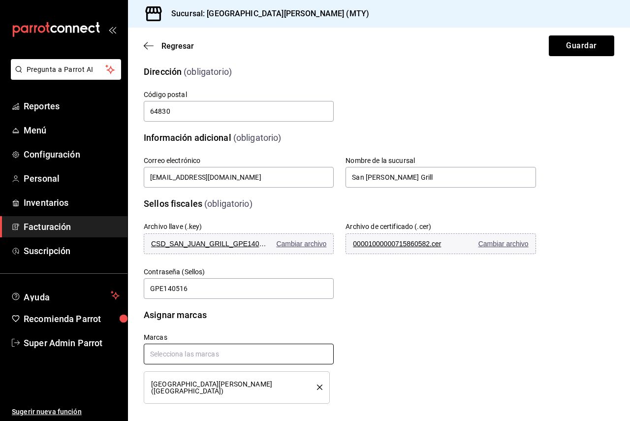
click at [268, 359] on input "text" at bounding box center [239, 354] width 190 height 21
click at [276, 351] on input "text" at bounding box center [239, 354] width 190 height 21
click at [289, 329] on div "Marcas San Juan Grill (Nuevo Sur)" at bounding box center [233, 362] width 202 height 82
click at [64, 233] on span "Facturación" at bounding box center [72, 226] width 96 height 13
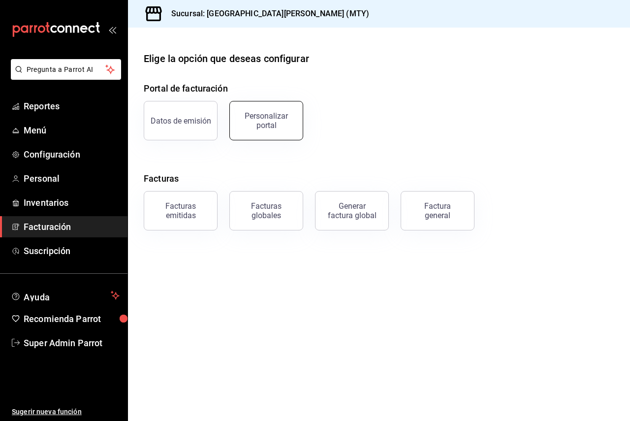
click at [294, 120] on button "Personalizar portal" at bounding box center [266, 120] width 74 height 39
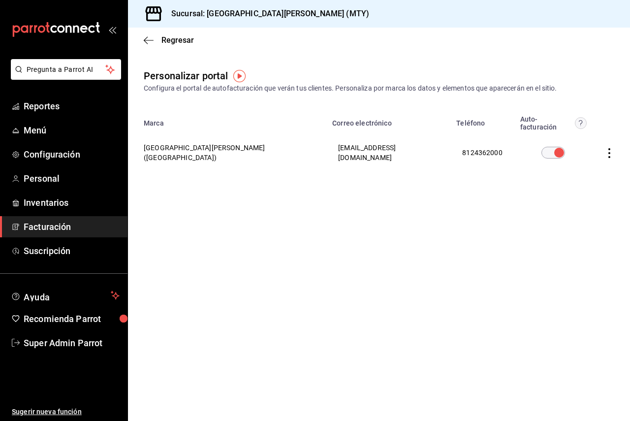
click at [211, 142] on th "[GEOGRAPHIC_DATA][PERSON_NAME] ([GEOGRAPHIC_DATA])" at bounding box center [227, 152] width 198 height 43
click at [608, 148] on icon "button" at bounding box center [610, 153] width 10 height 10
click at [570, 135] on li "Editar" at bounding box center [565, 132] width 98 height 25
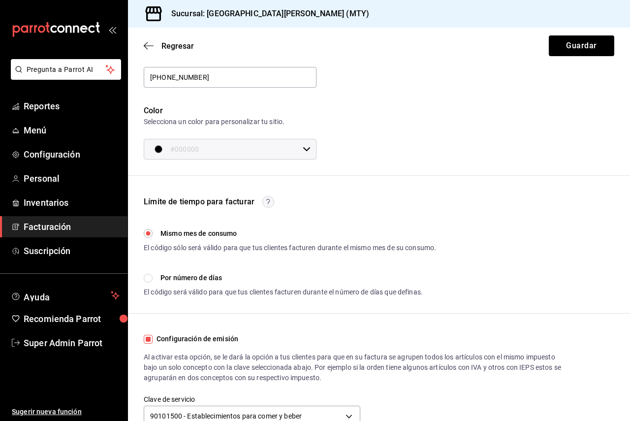
scroll to position [193, 0]
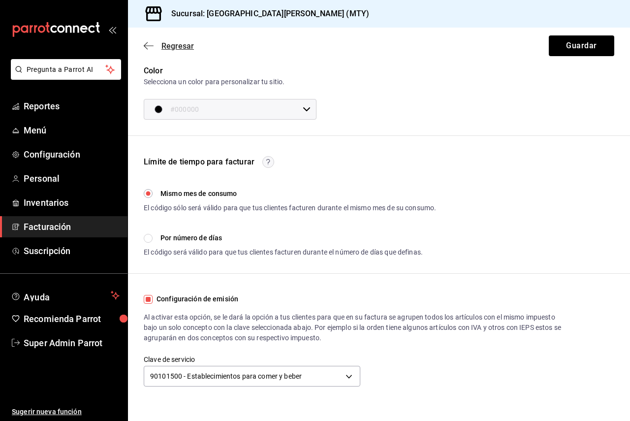
click at [169, 48] on span "Regresar" at bounding box center [177, 45] width 32 height 9
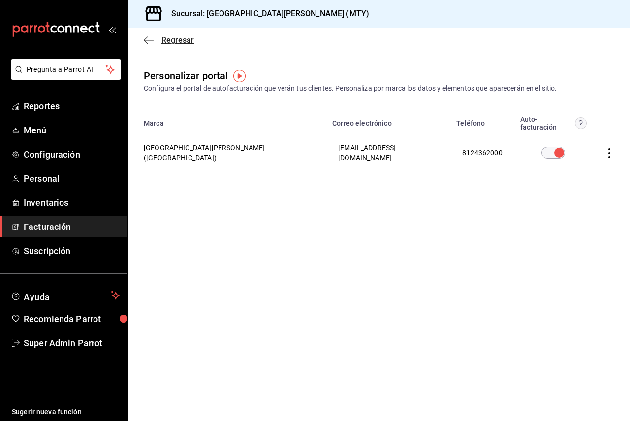
click at [150, 38] on icon "button" at bounding box center [149, 40] width 10 height 9
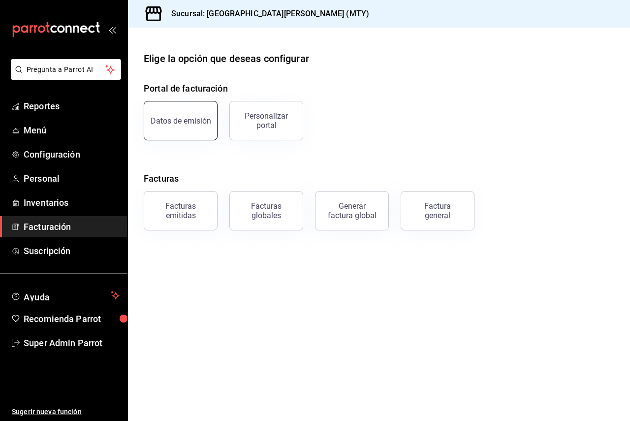
click at [194, 122] on div "Datos de emisión" at bounding box center [181, 120] width 61 height 9
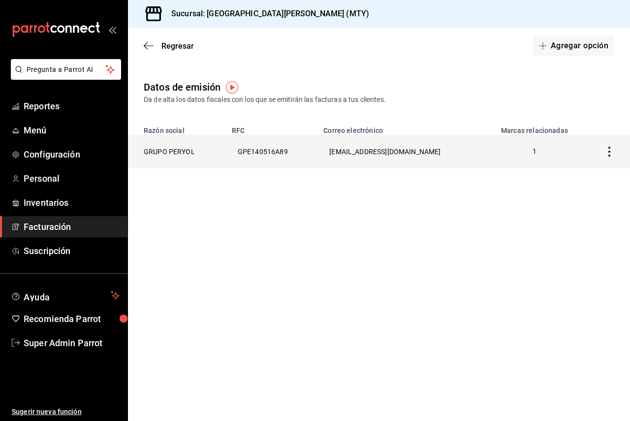
click at [190, 155] on th "GRUPO PERYOL" at bounding box center [177, 151] width 98 height 34
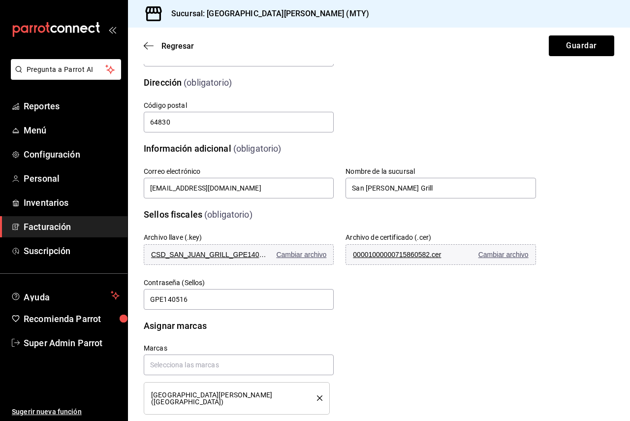
scroll to position [159, 0]
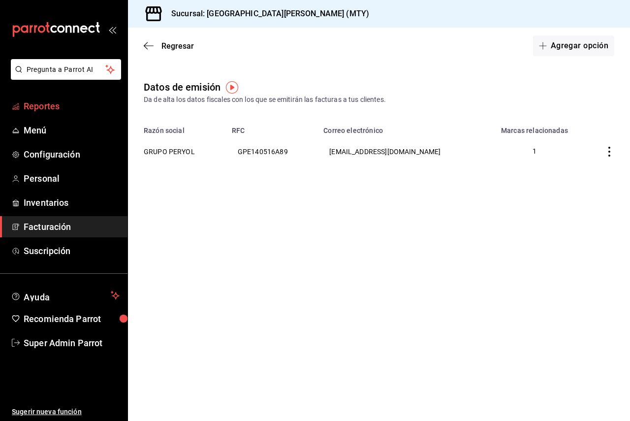
click at [58, 109] on span "Reportes" at bounding box center [72, 105] width 96 height 13
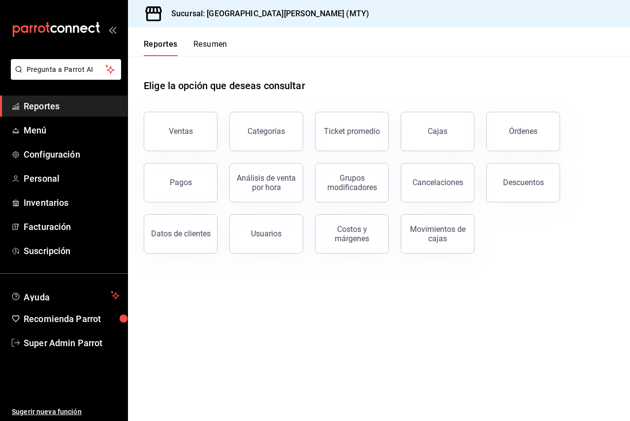
click at [510, 132] on button "Órdenes" at bounding box center [523, 131] width 74 height 39
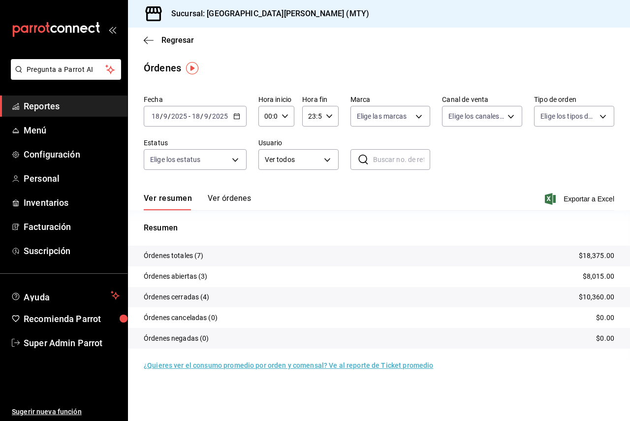
click at [395, 160] on input "text" at bounding box center [402, 160] width 58 height 20
paste input "020925-P-0022"
type input "020925-P-0022"
click at [199, 117] on input "18" at bounding box center [196, 116] width 9 height 8
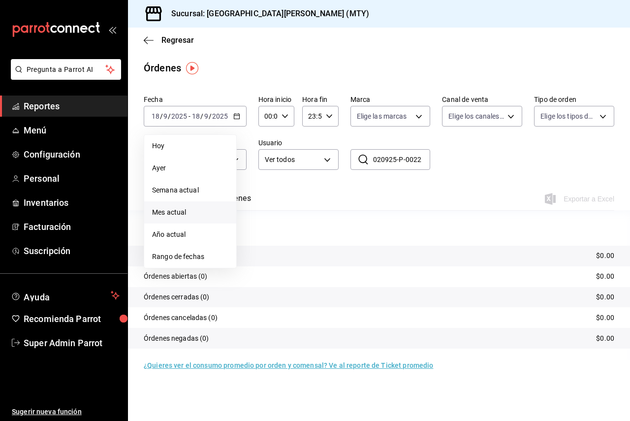
click at [198, 211] on span "Mes actual" at bounding box center [190, 212] width 76 height 10
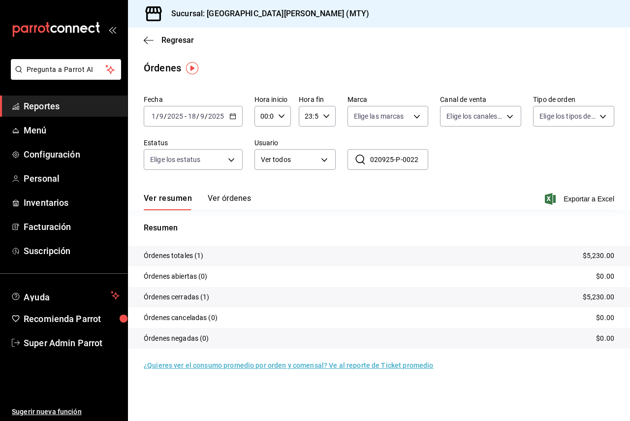
click at [217, 194] on button "Ver órdenes" at bounding box center [229, 201] width 43 height 17
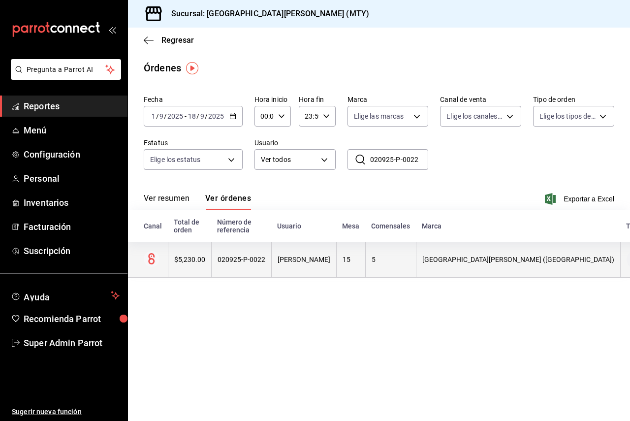
click at [291, 263] on div "Enrique Mesas" at bounding box center [304, 260] width 53 height 8
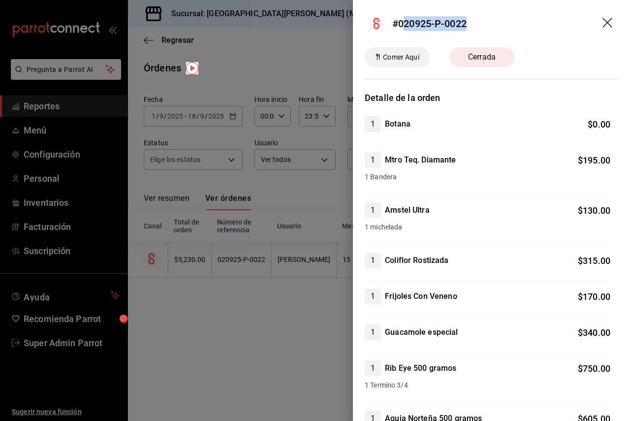
drag, startPoint x: 467, startPoint y: 23, endPoint x: 404, endPoint y: 25, distance: 63.5
click at [404, 25] on header "#020925-P-0022" at bounding box center [491, 23] width 277 height 47
click at [402, 25] on div "#020925-P-0022" at bounding box center [429, 23] width 74 height 15
drag, startPoint x: 400, startPoint y: 25, endPoint x: 472, endPoint y: 23, distance: 71.9
click at [472, 23] on header "#020925-P-0022" at bounding box center [491, 23] width 277 height 47
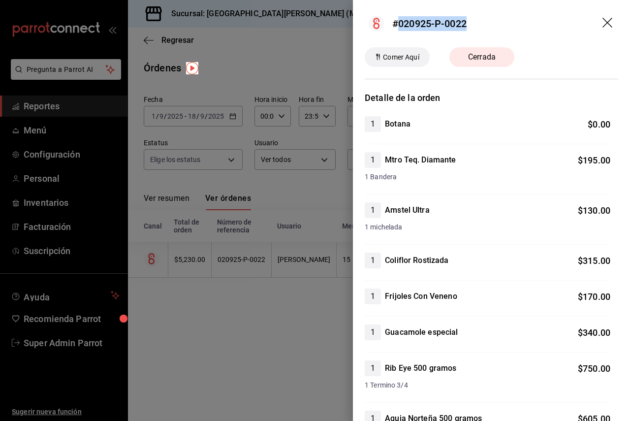
copy div "020925-P-0022"
click at [449, 37] on header "#020925-P-0022" at bounding box center [491, 23] width 277 height 47
